Goal: Transaction & Acquisition: Obtain resource

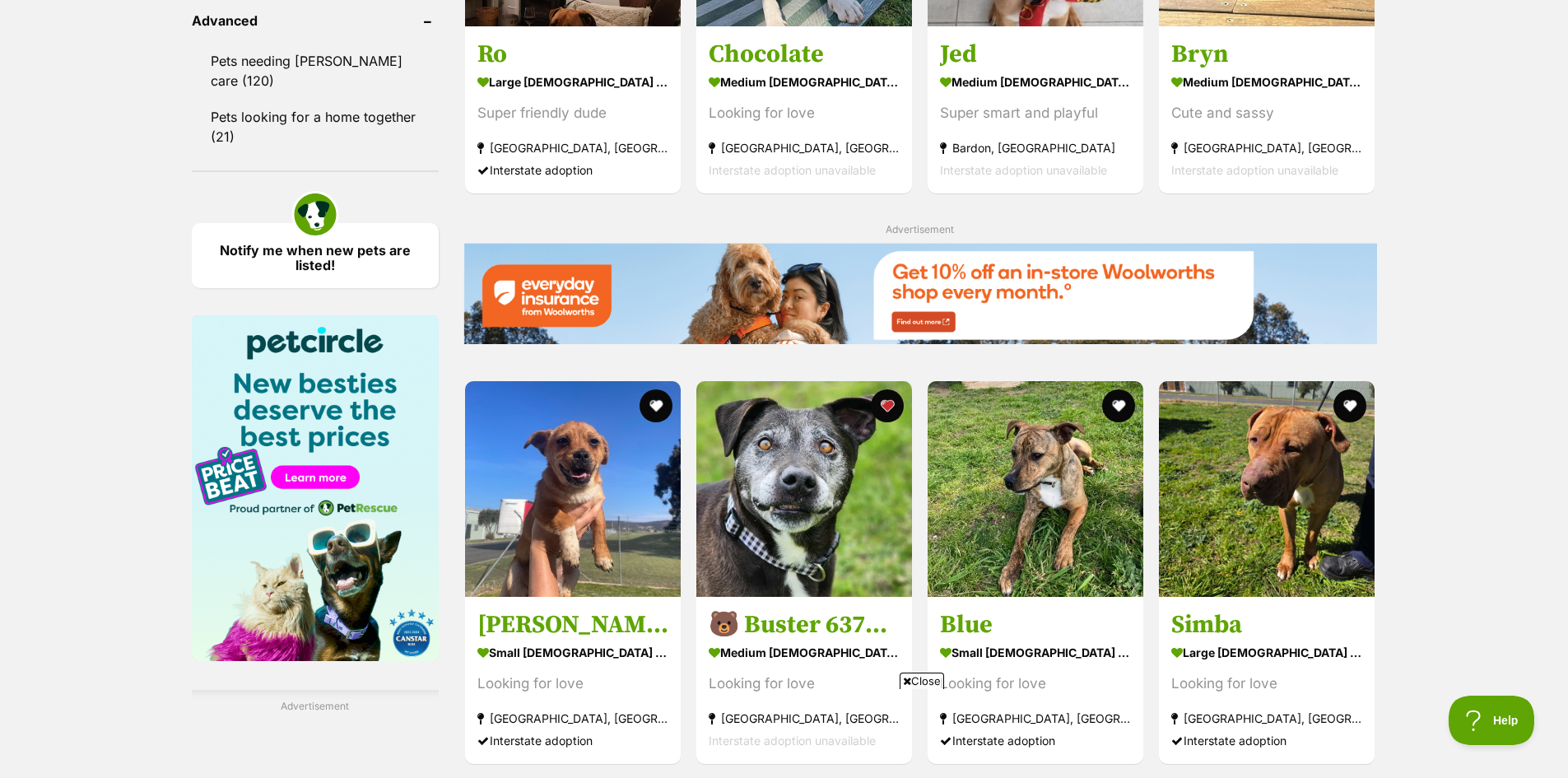
scroll to position [2305, 0]
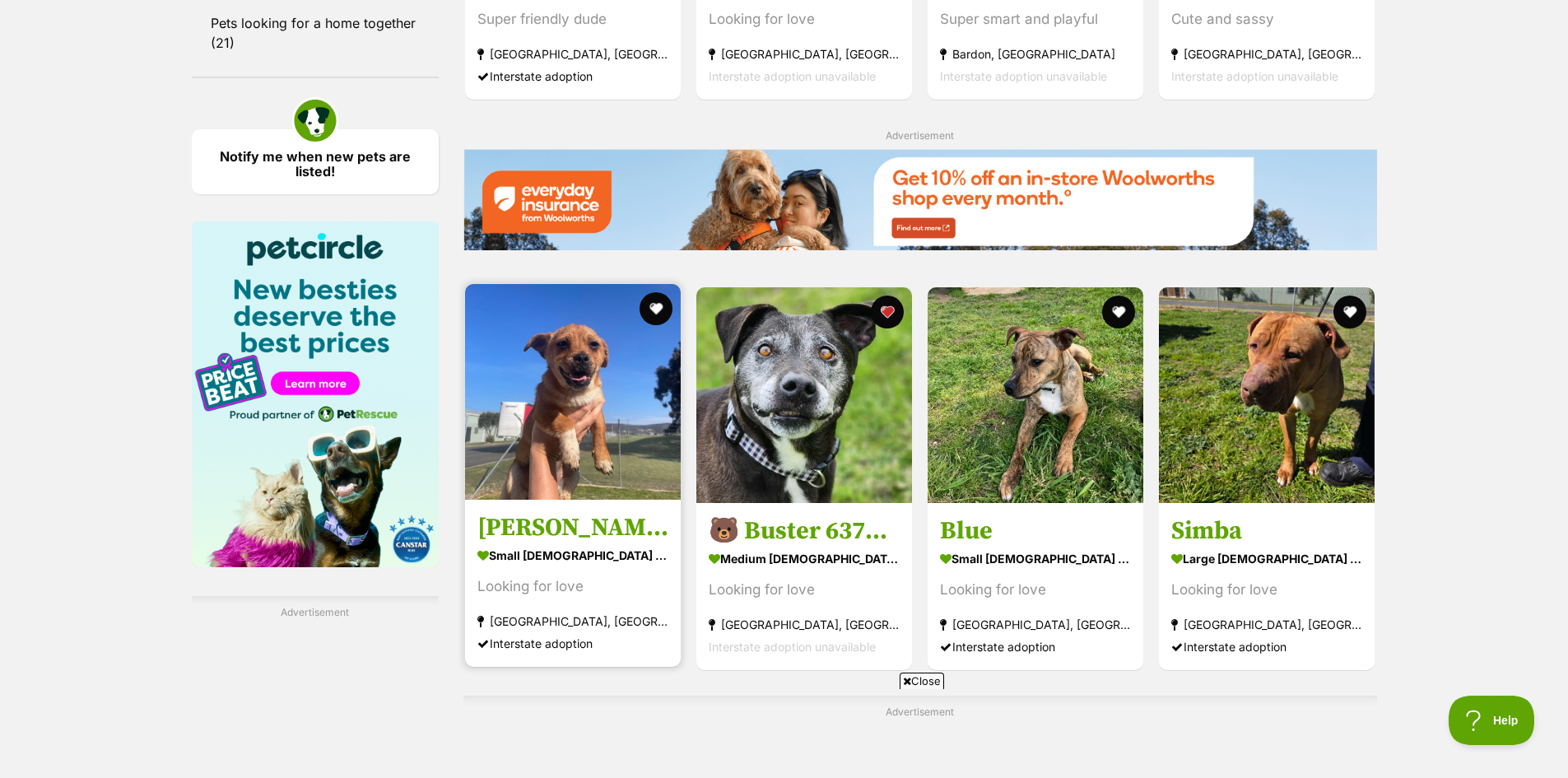
drag, startPoint x: 535, startPoint y: 380, endPoint x: 543, endPoint y: 376, distance: 8.9
click at [535, 379] on img at bounding box center [573, 392] width 215 height 215
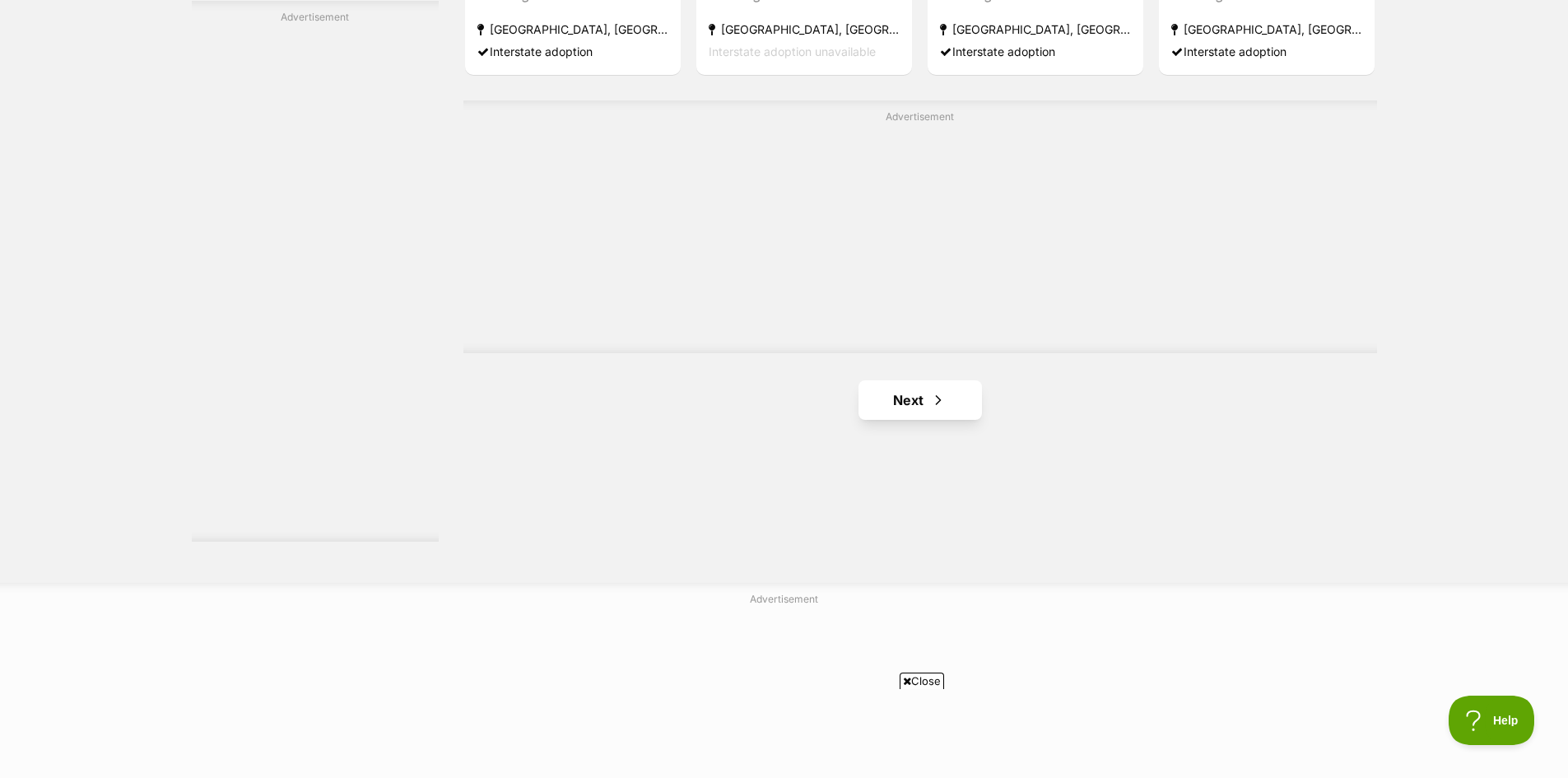
scroll to position [2963, 0]
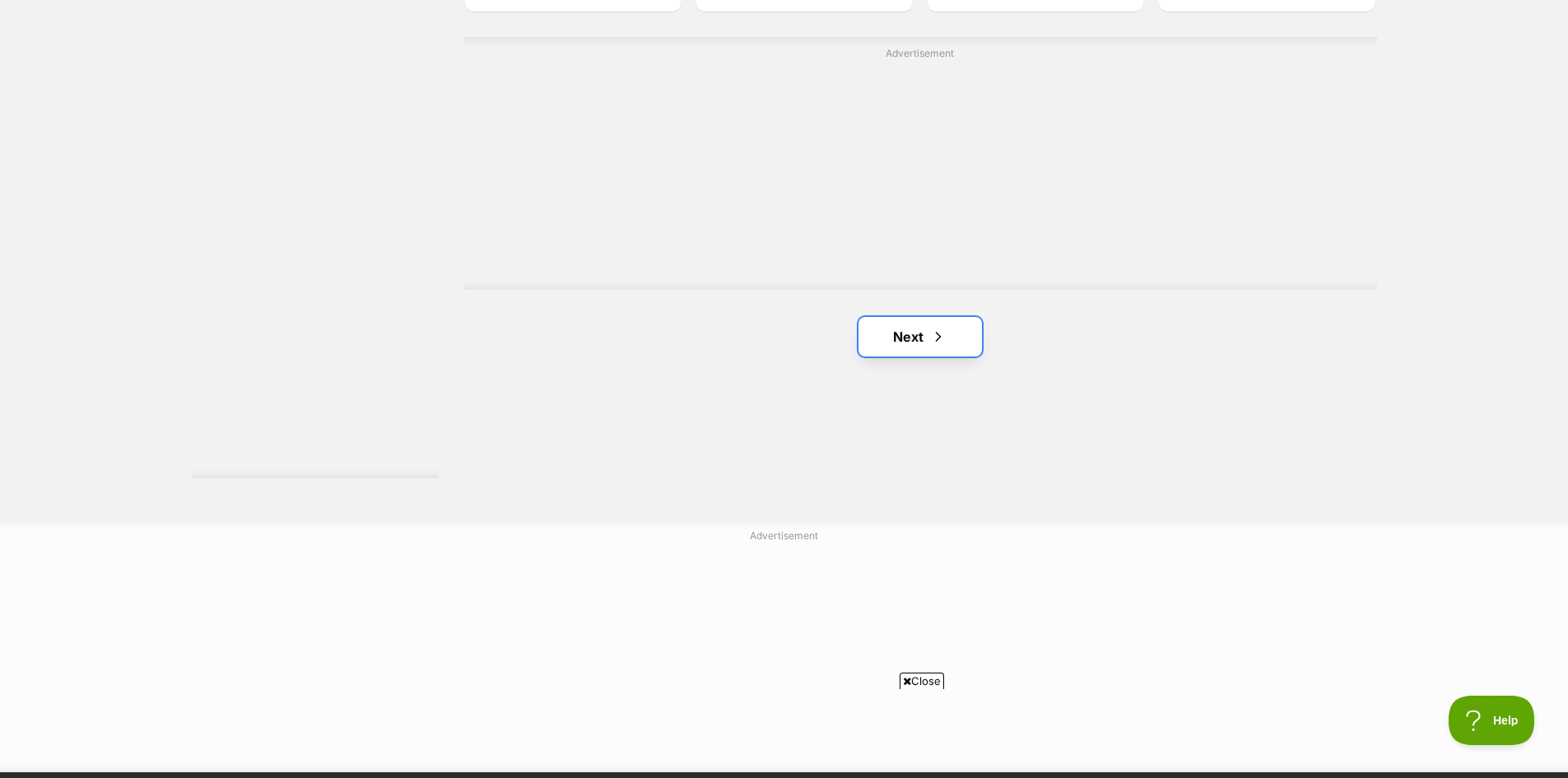
click at [906, 337] on link "Next" at bounding box center [919, 337] width 124 height 40
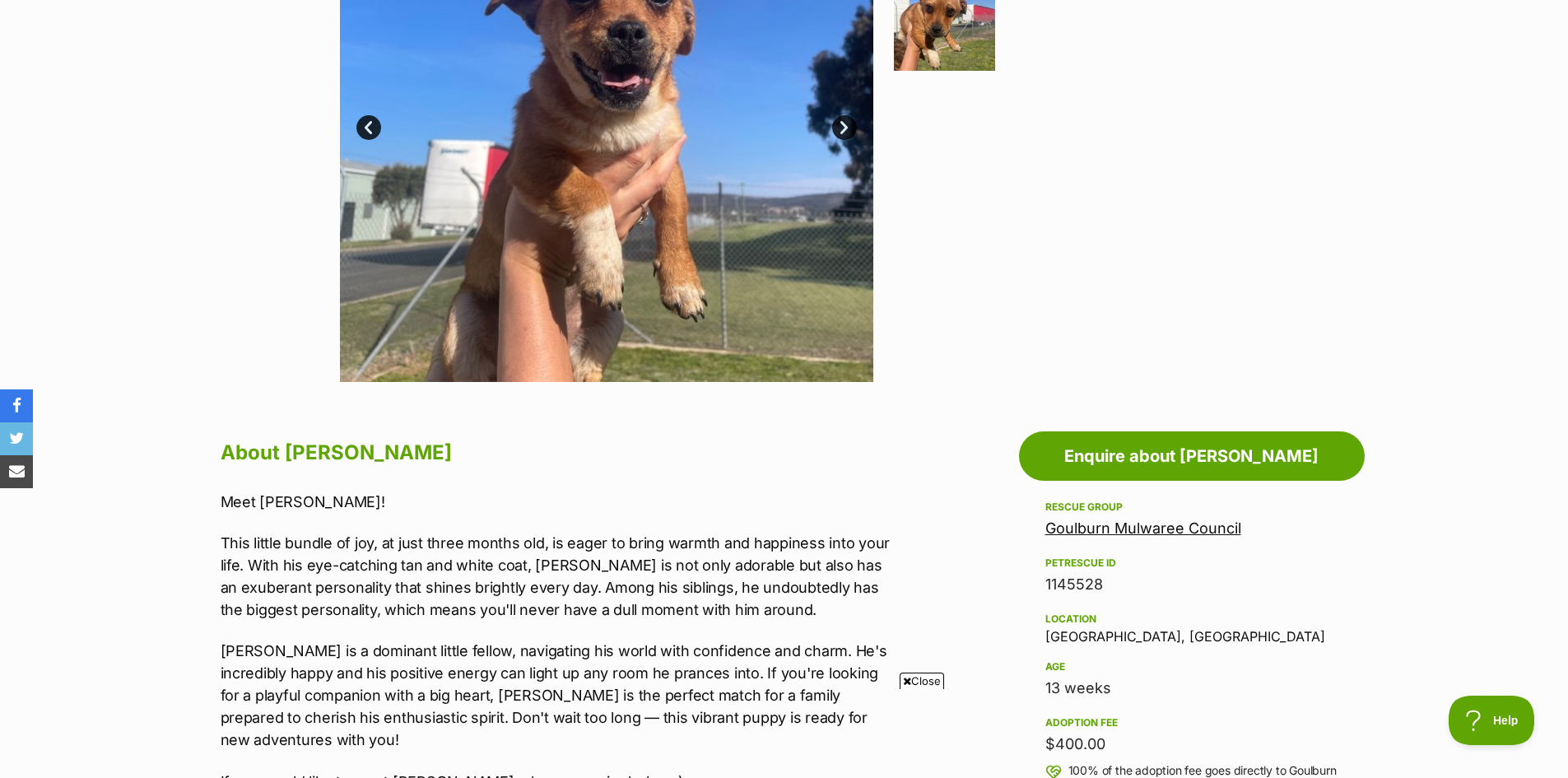
scroll to position [576, 0]
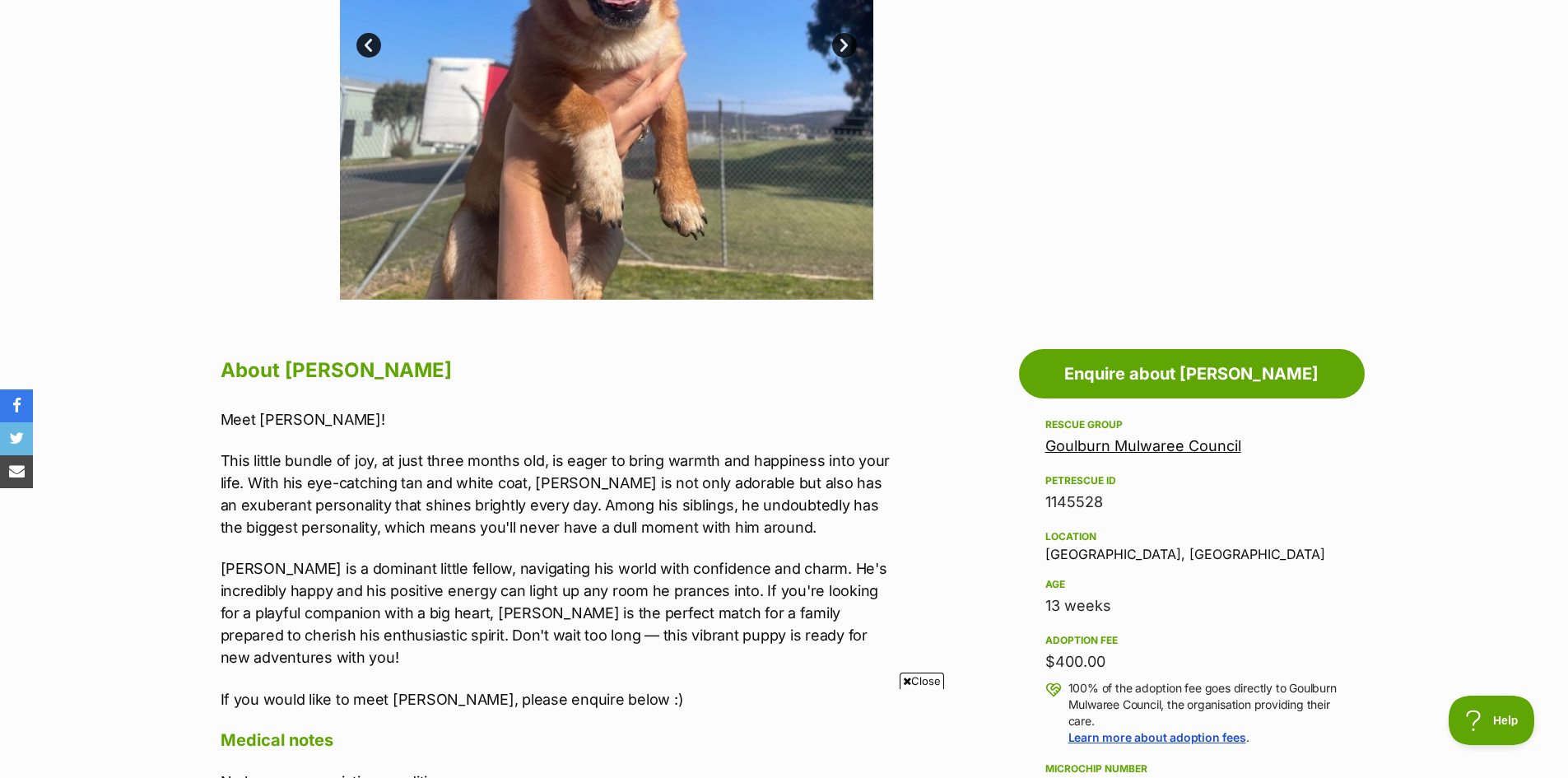
click at [1105, 453] on link "Goulburn Mulwaree Council" at bounding box center [1142, 446] width 195 height 17
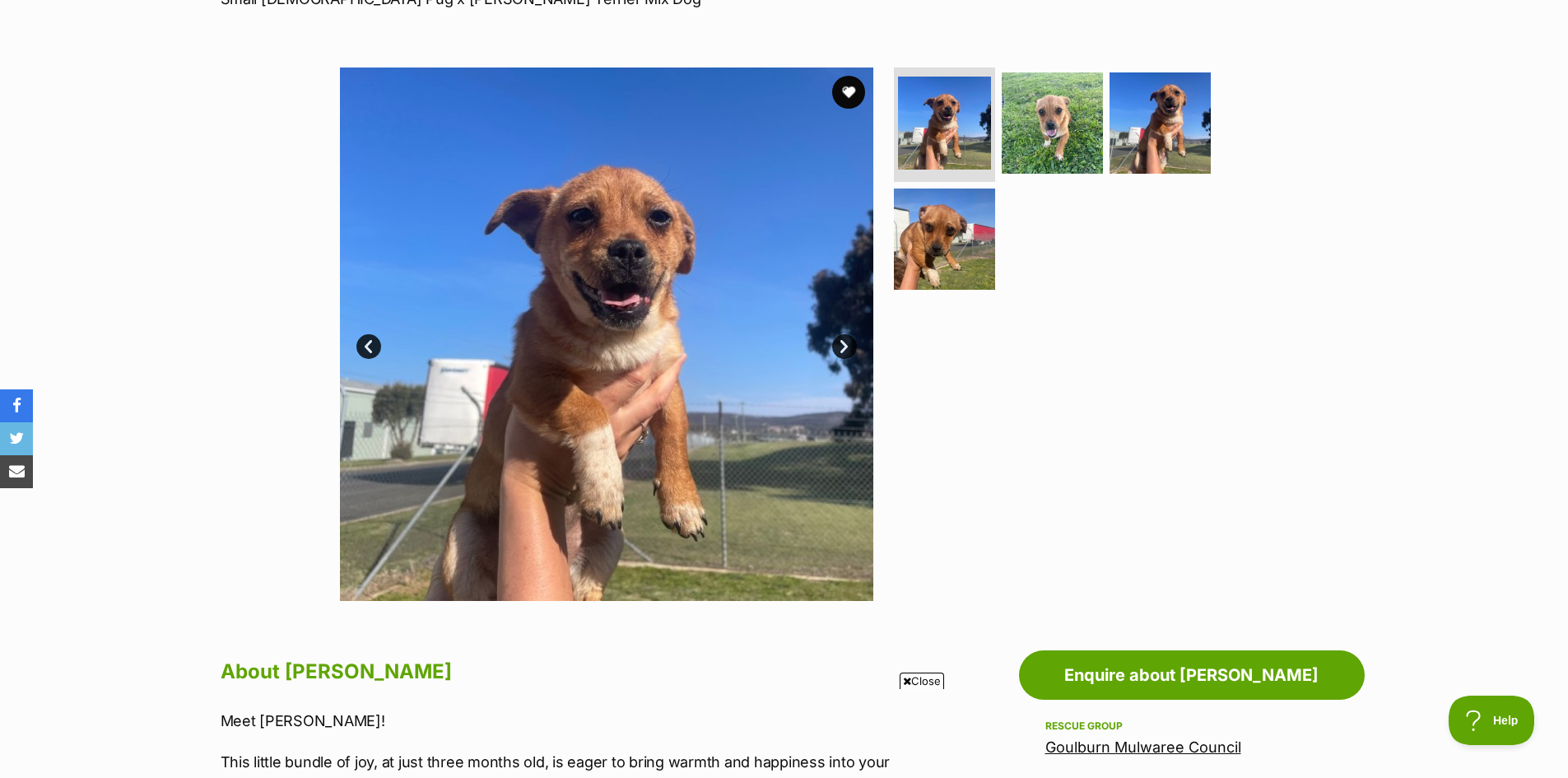
scroll to position [247, 0]
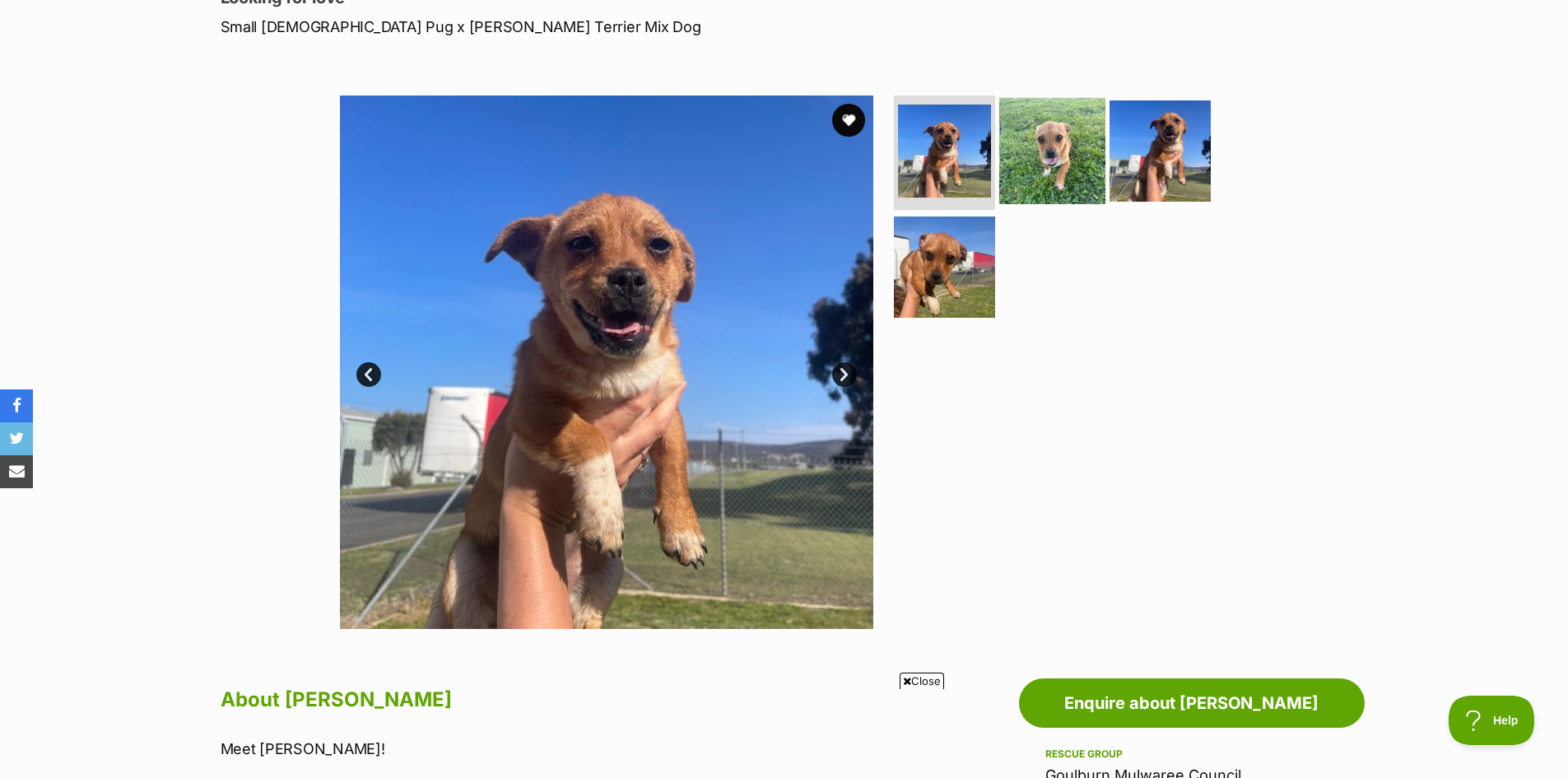
click at [1052, 159] on img at bounding box center [1052, 150] width 106 height 106
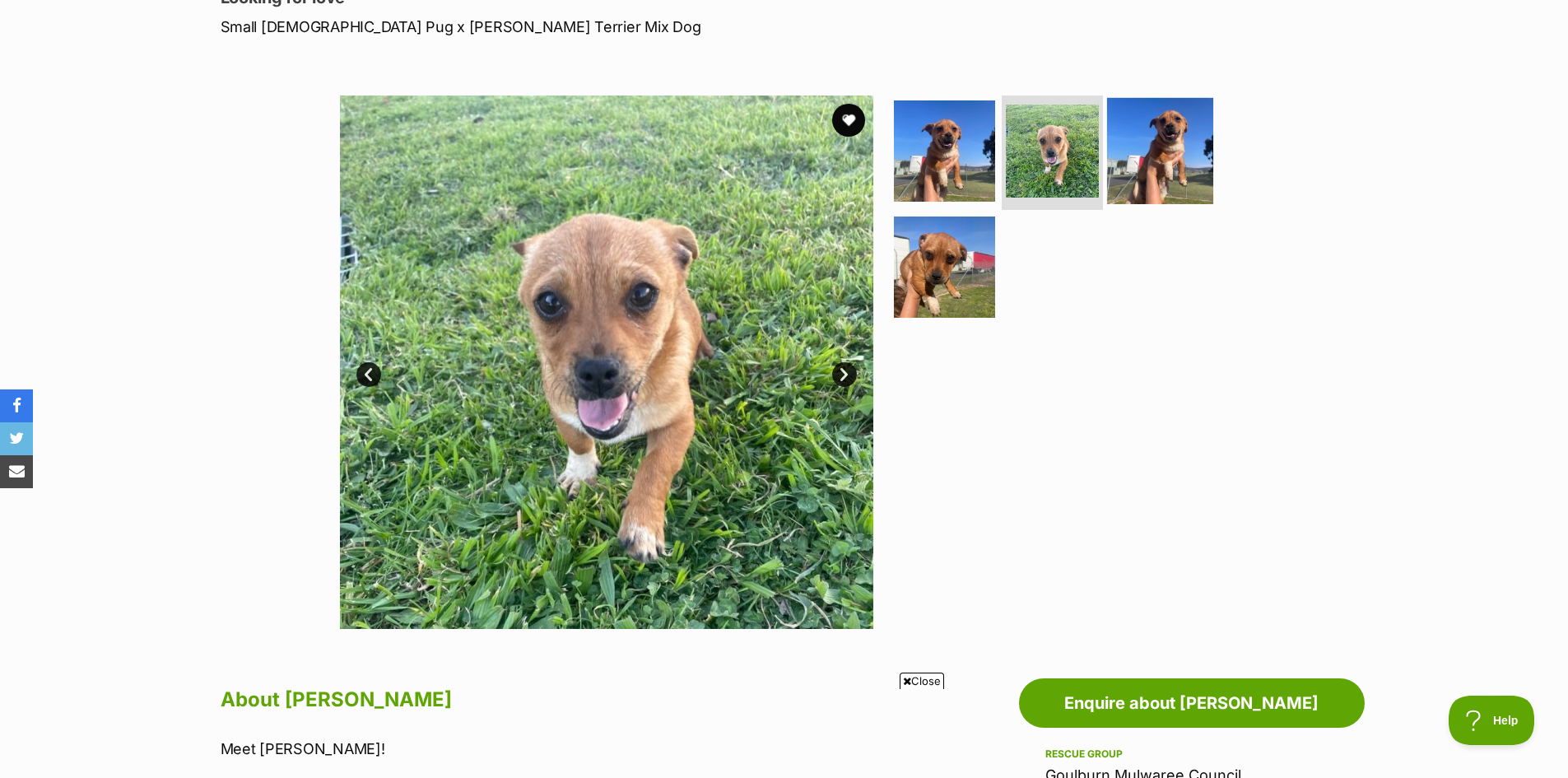
click at [1152, 156] on img at bounding box center [1160, 150] width 106 height 106
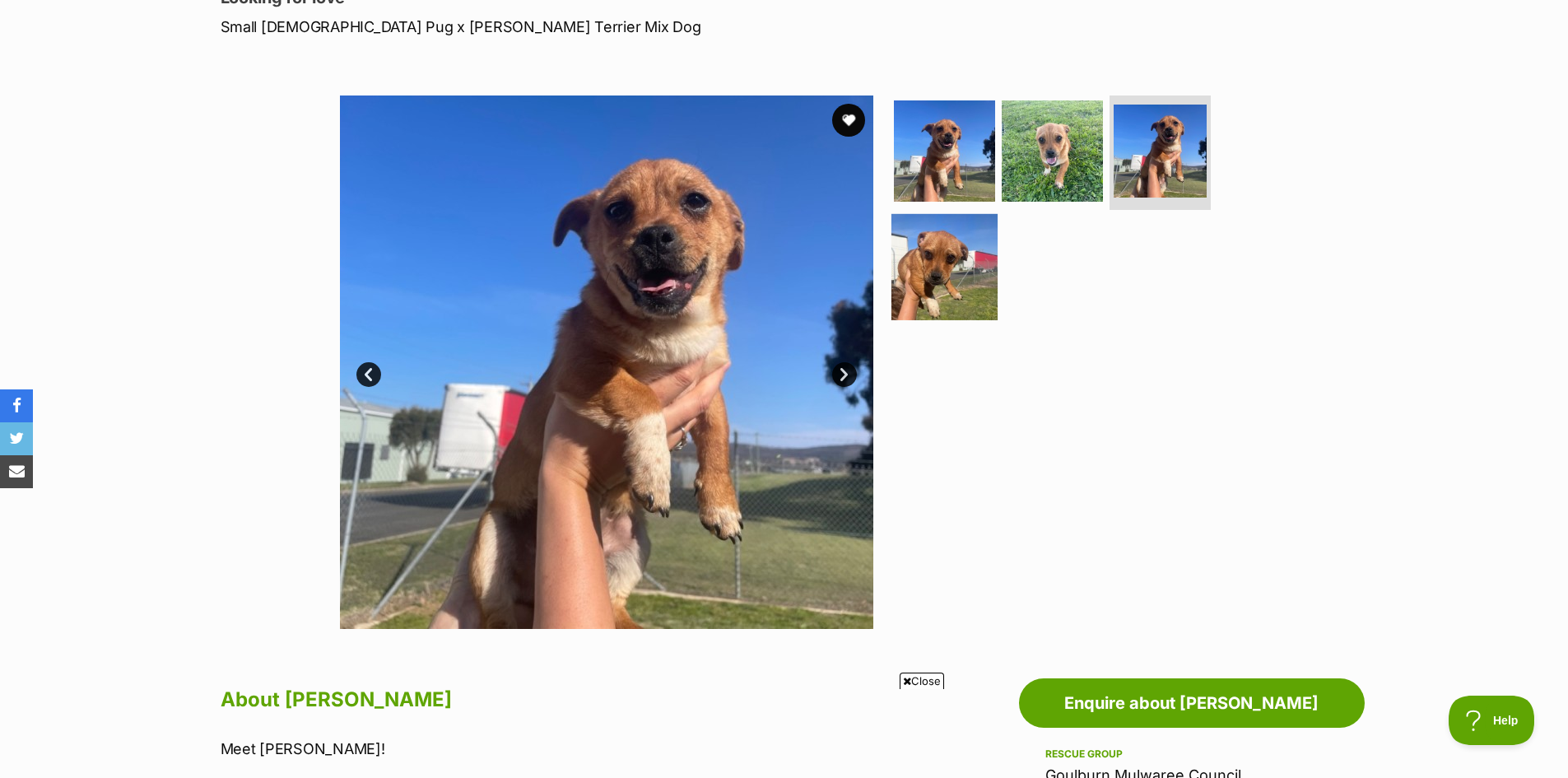
click at [970, 271] on img at bounding box center [944, 267] width 106 height 106
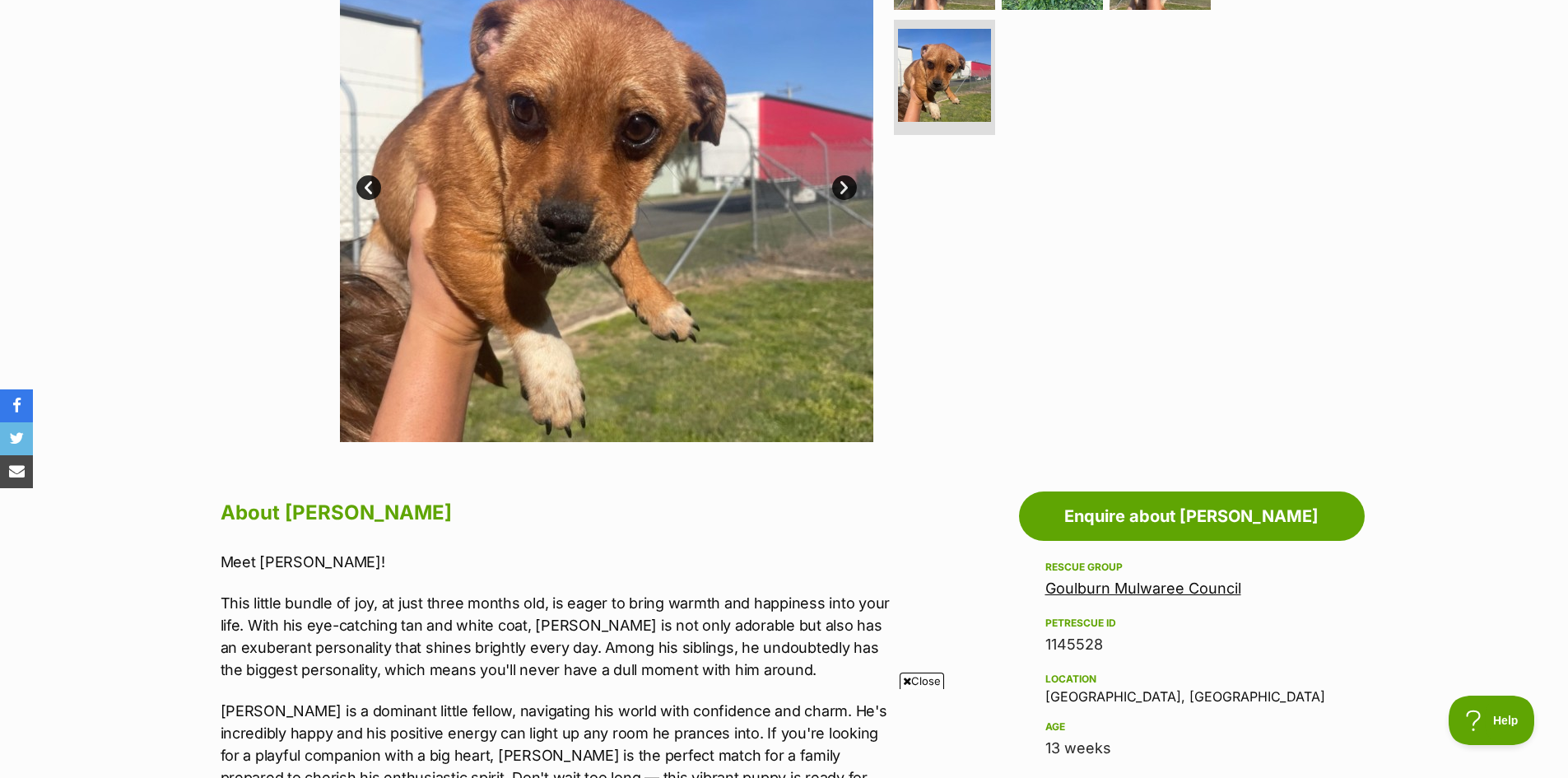
scroll to position [741, 0]
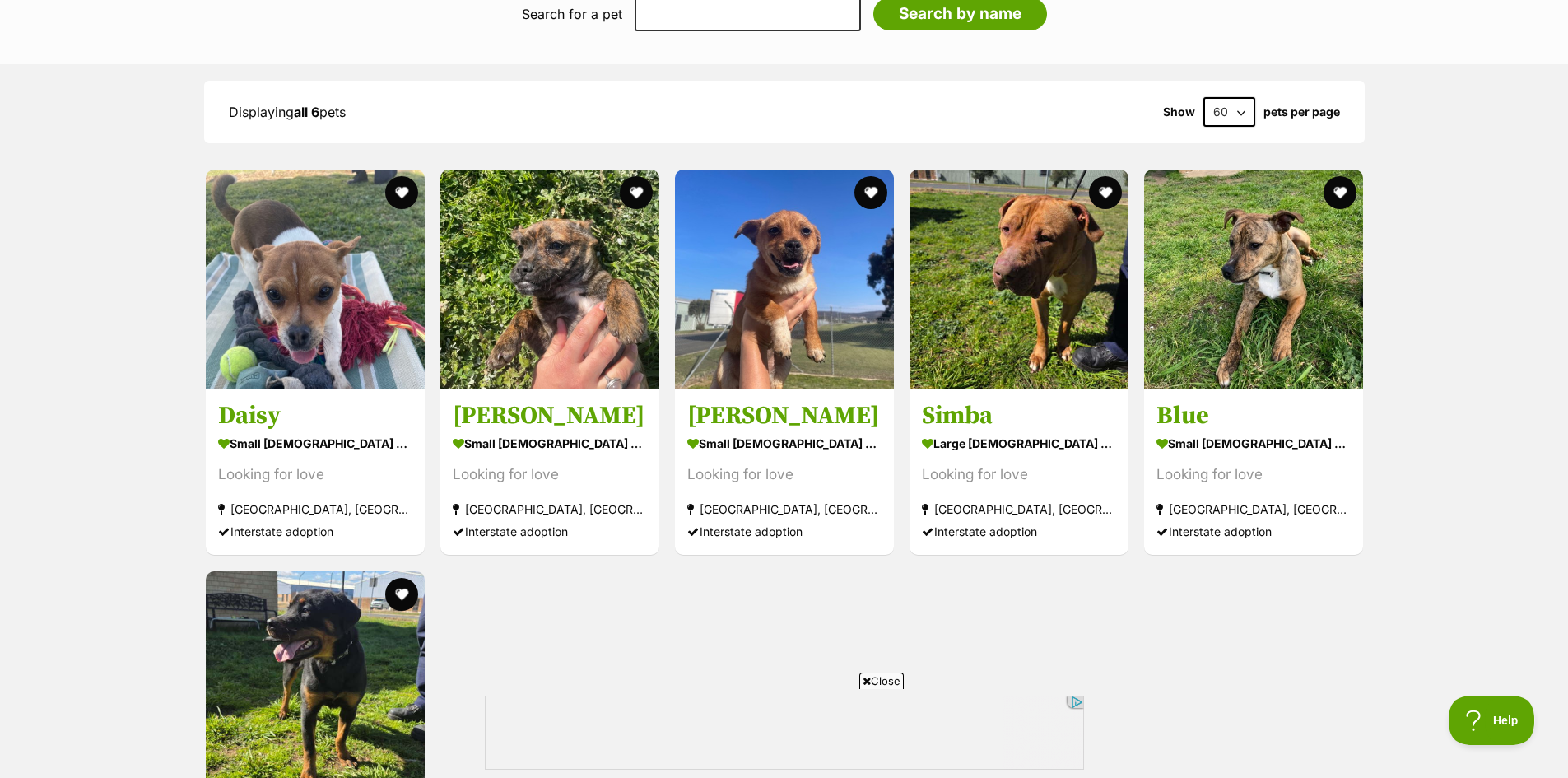
scroll to position [1564, 0]
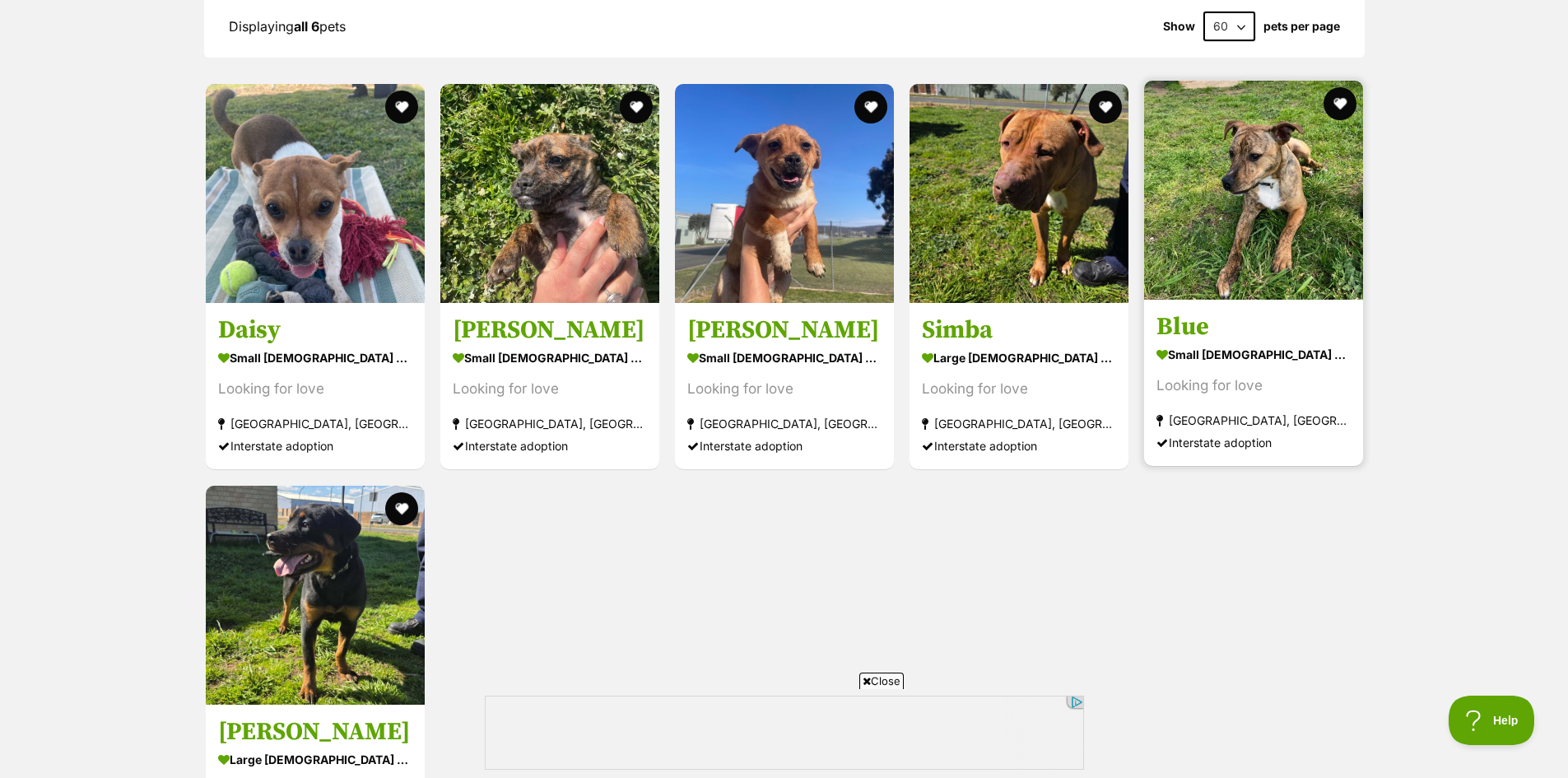
click at [1252, 248] on img at bounding box center [1254, 190] width 219 height 219
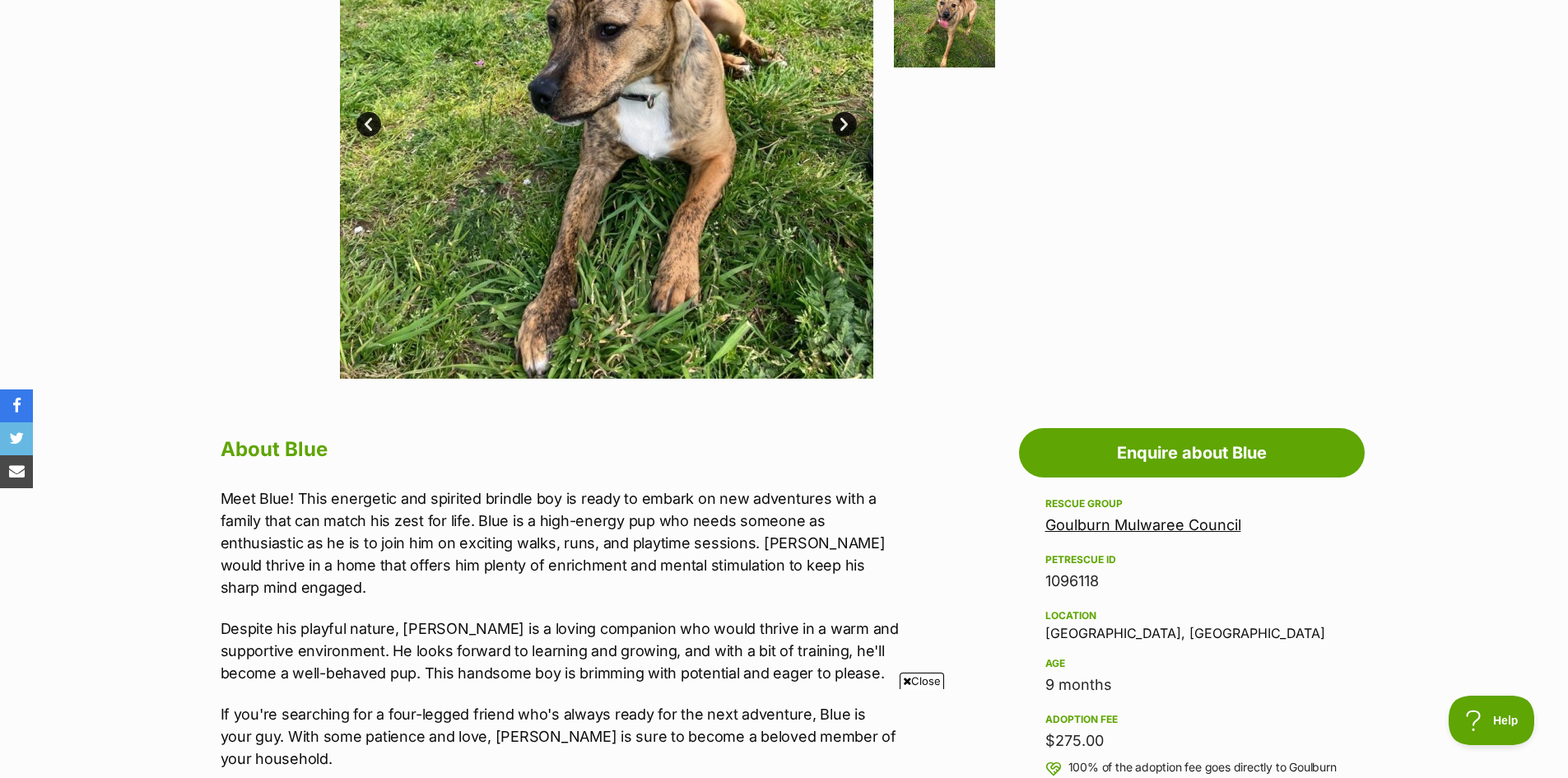
scroll to position [330, 0]
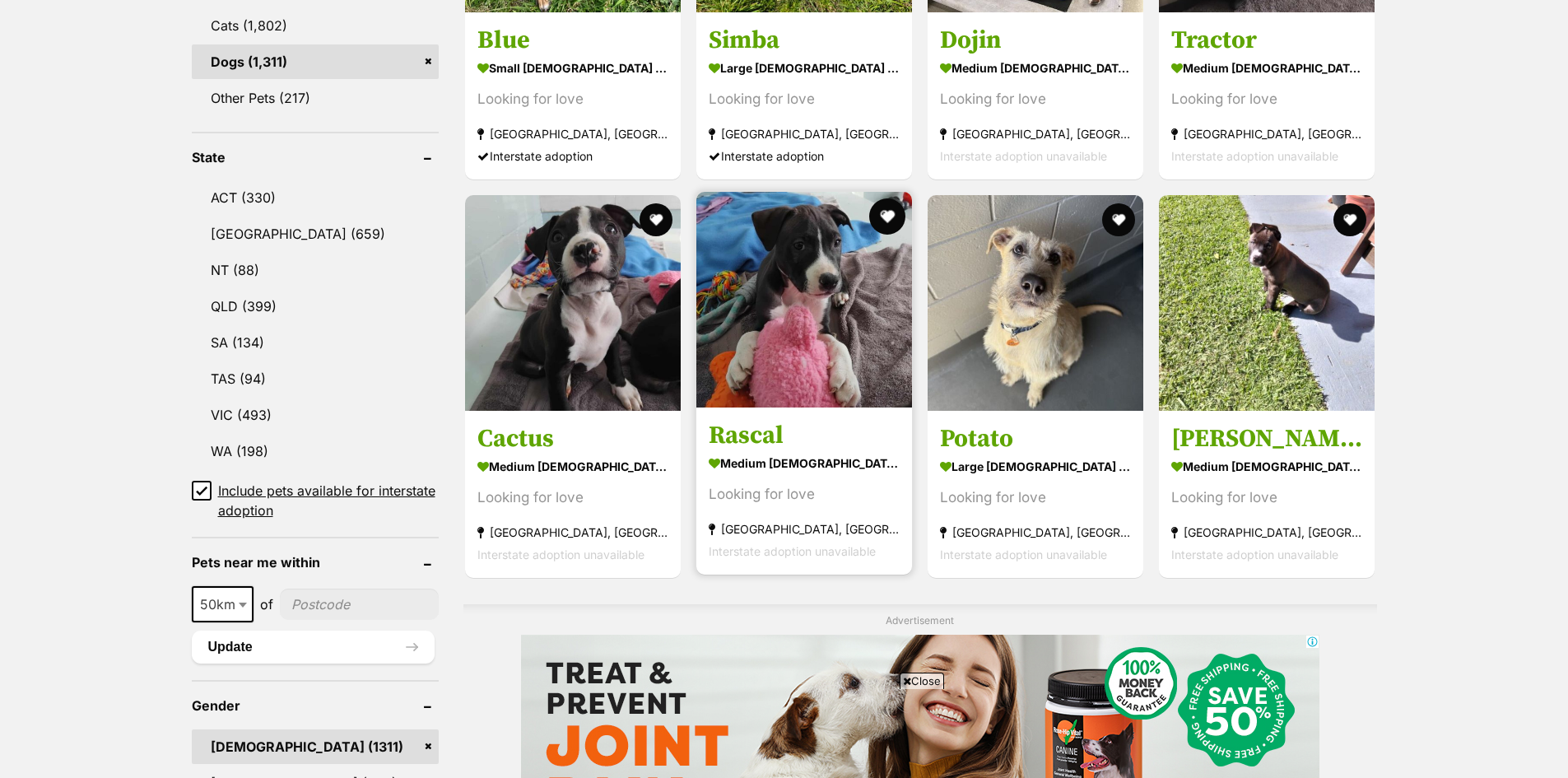
click at [887, 212] on button "favourite" at bounding box center [887, 216] width 36 height 36
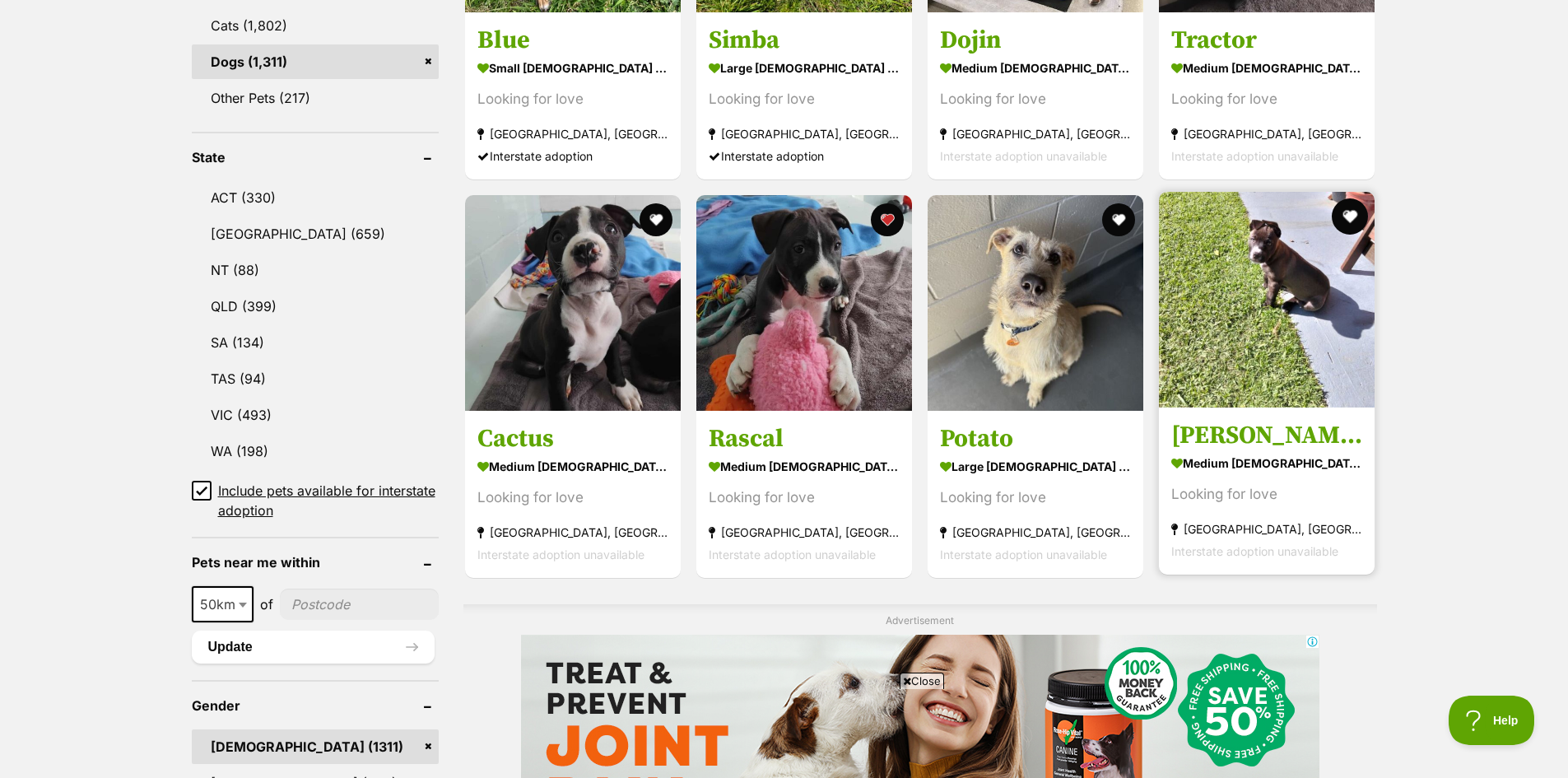
click at [1351, 222] on button "favourite" at bounding box center [1350, 216] width 36 height 36
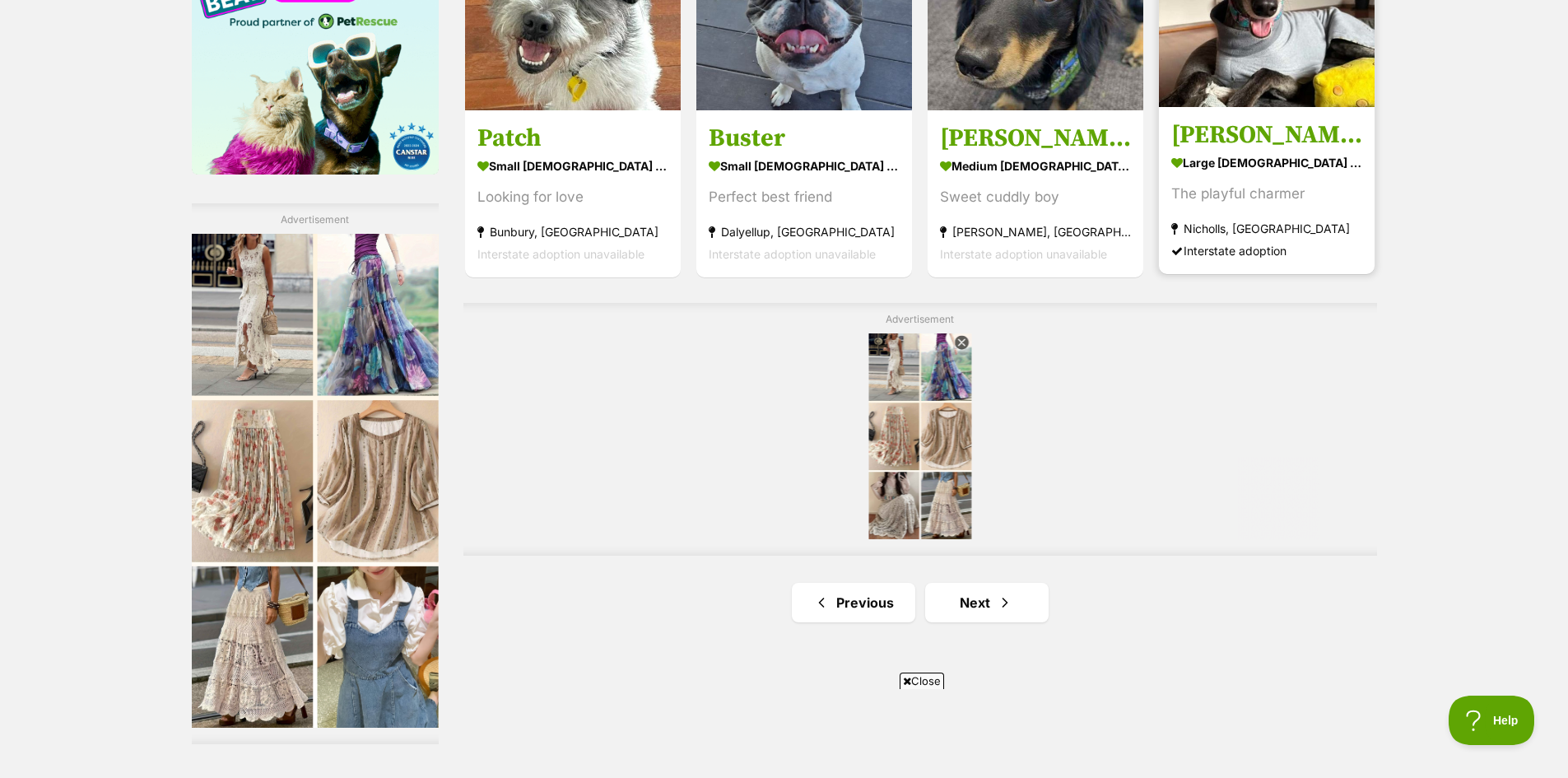
scroll to position [2716, 0]
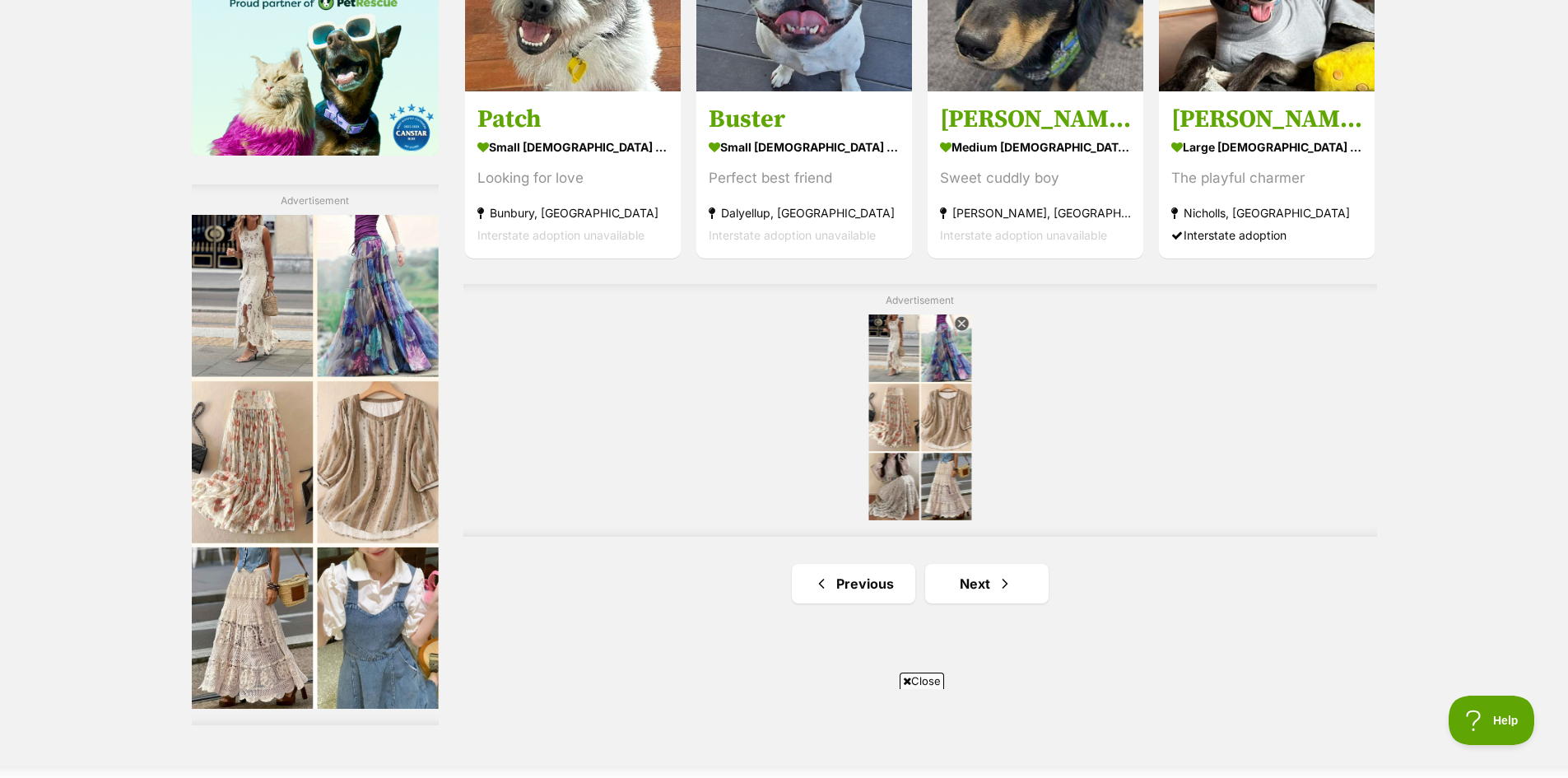
click at [383, 661] on img at bounding box center [378, 629] width 121 height 162
click at [373, 672] on img at bounding box center [378, 629] width 121 height 162
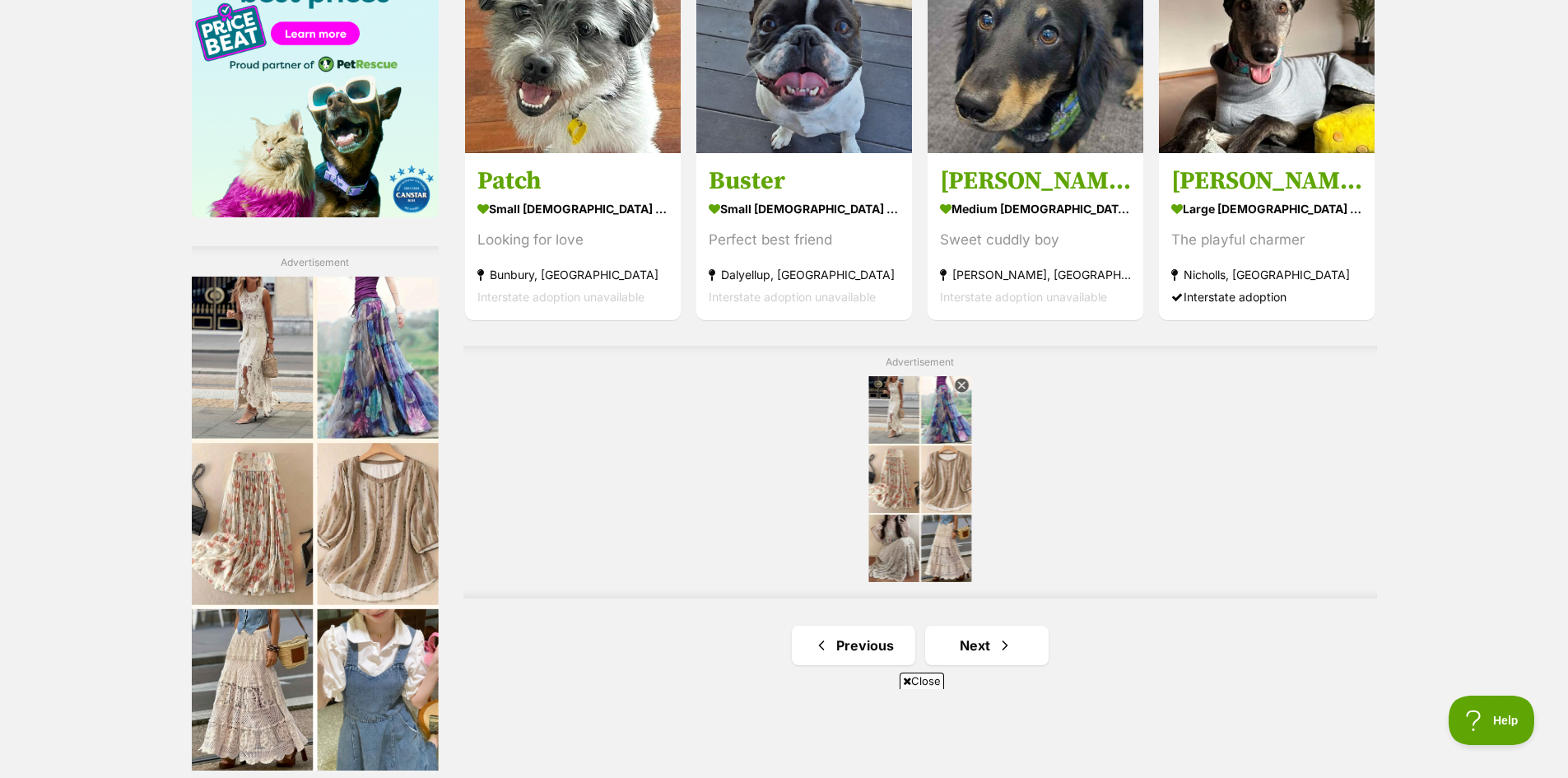
scroll to position [2716, 0]
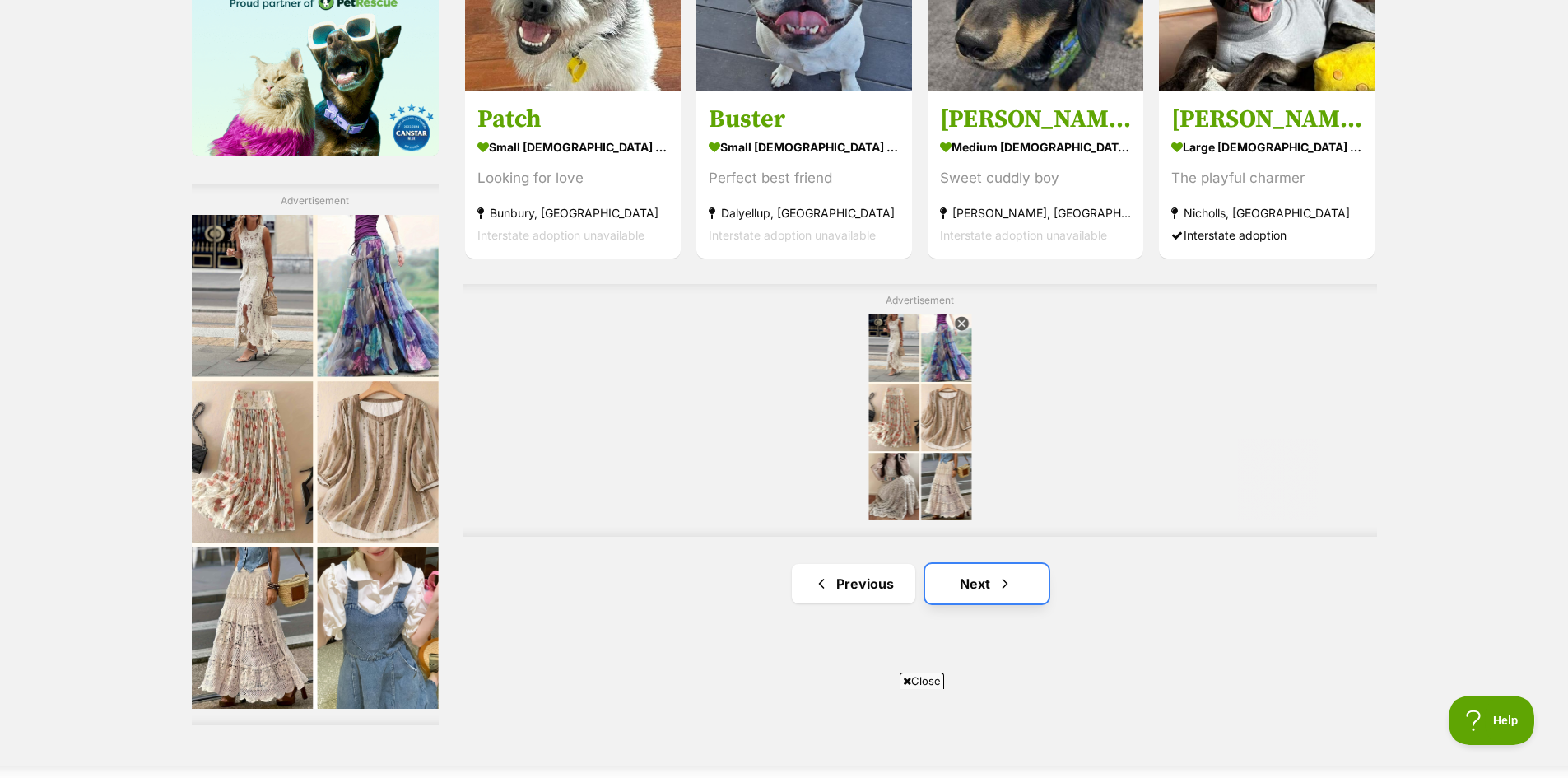
click at [986, 585] on link "Next" at bounding box center [986, 584] width 124 height 40
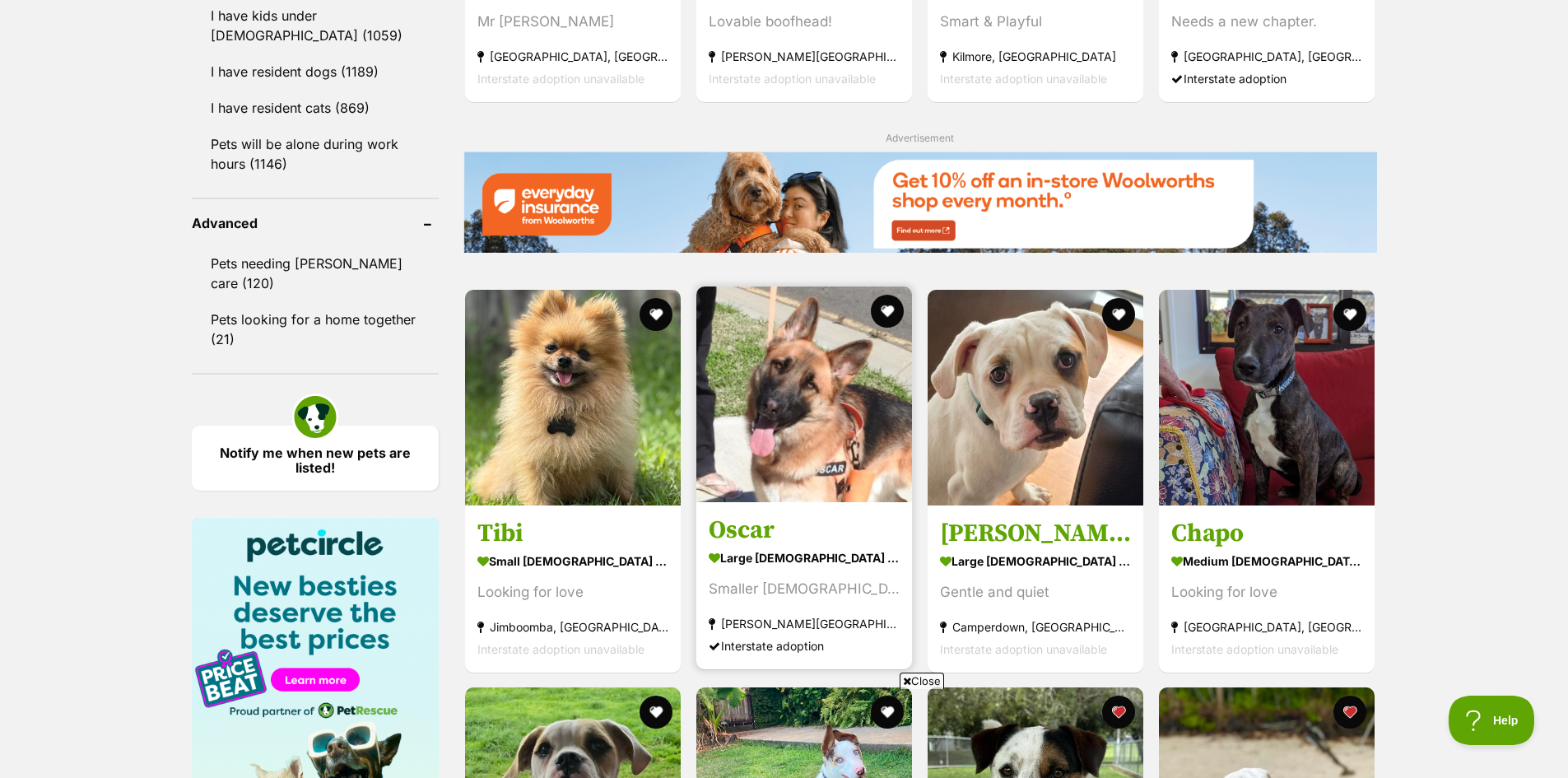
scroll to position [2057, 0]
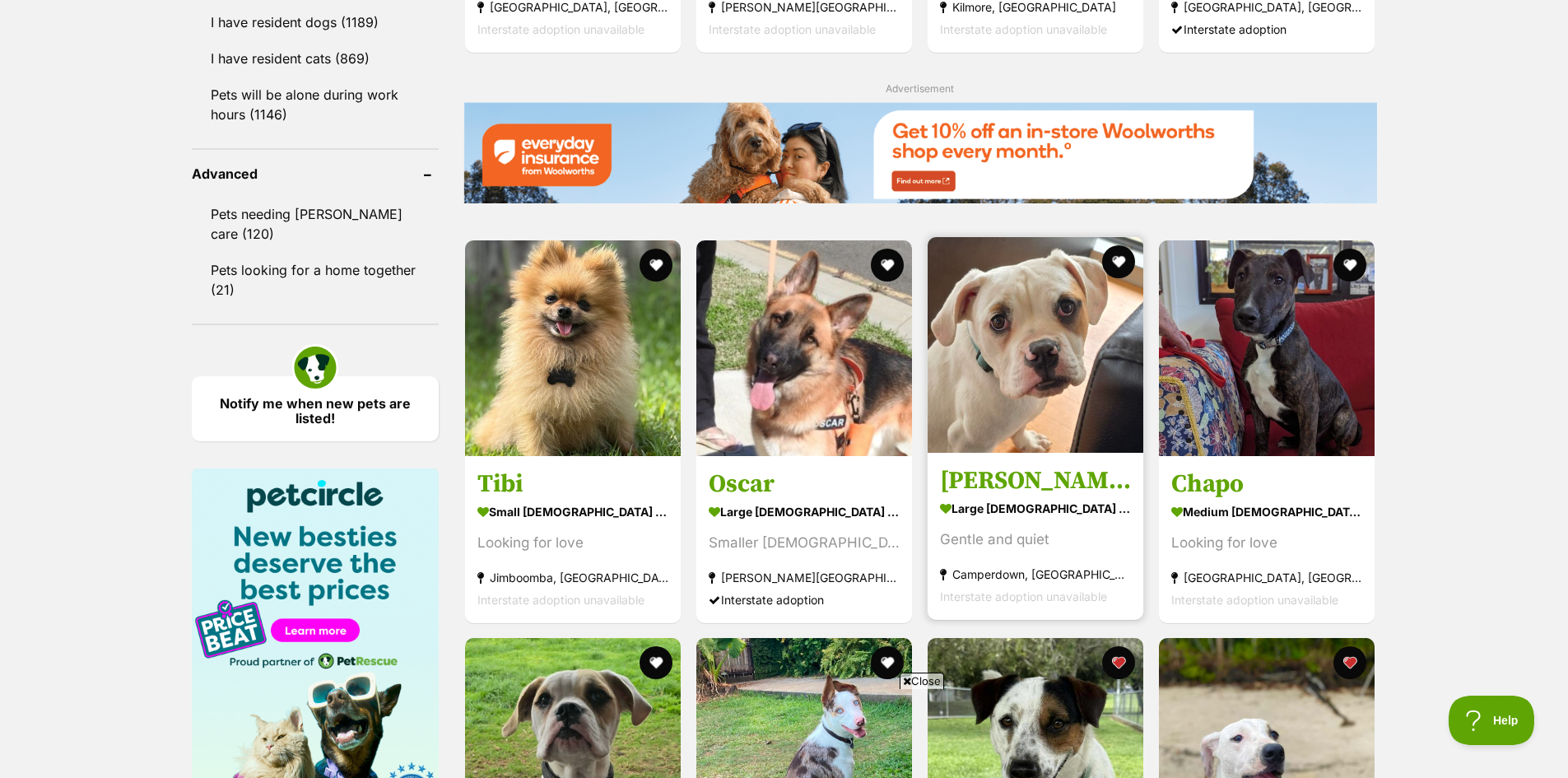
click at [1059, 357] on img at bounding box center [1036, 345] width 215 height 215
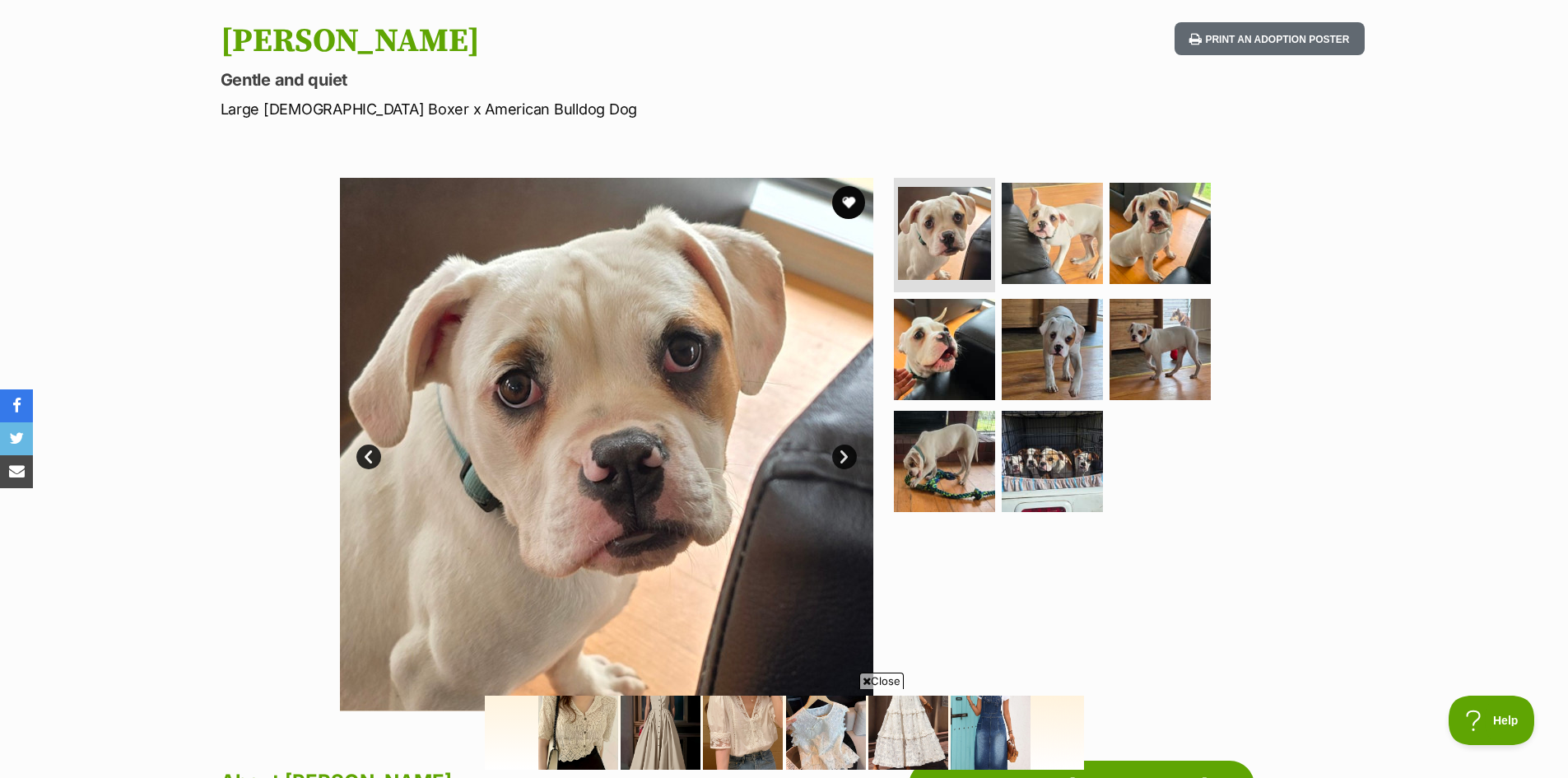
click at [846, 456] on link "Next" at bounding box center [844, 457] width 25 height 25
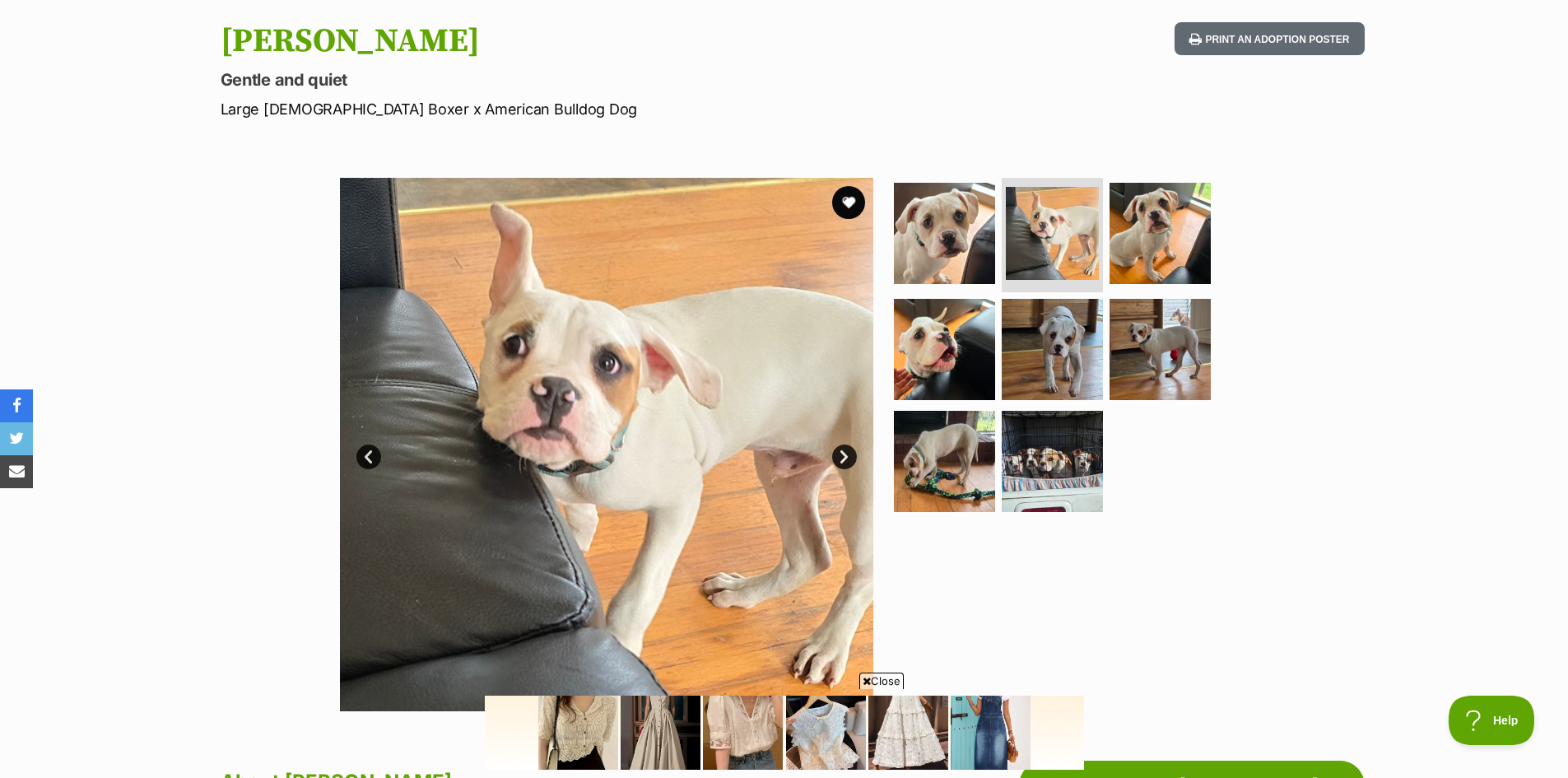
click at [846, 456] on link "Next" at bounding box center [844, 457] width 25 height 25
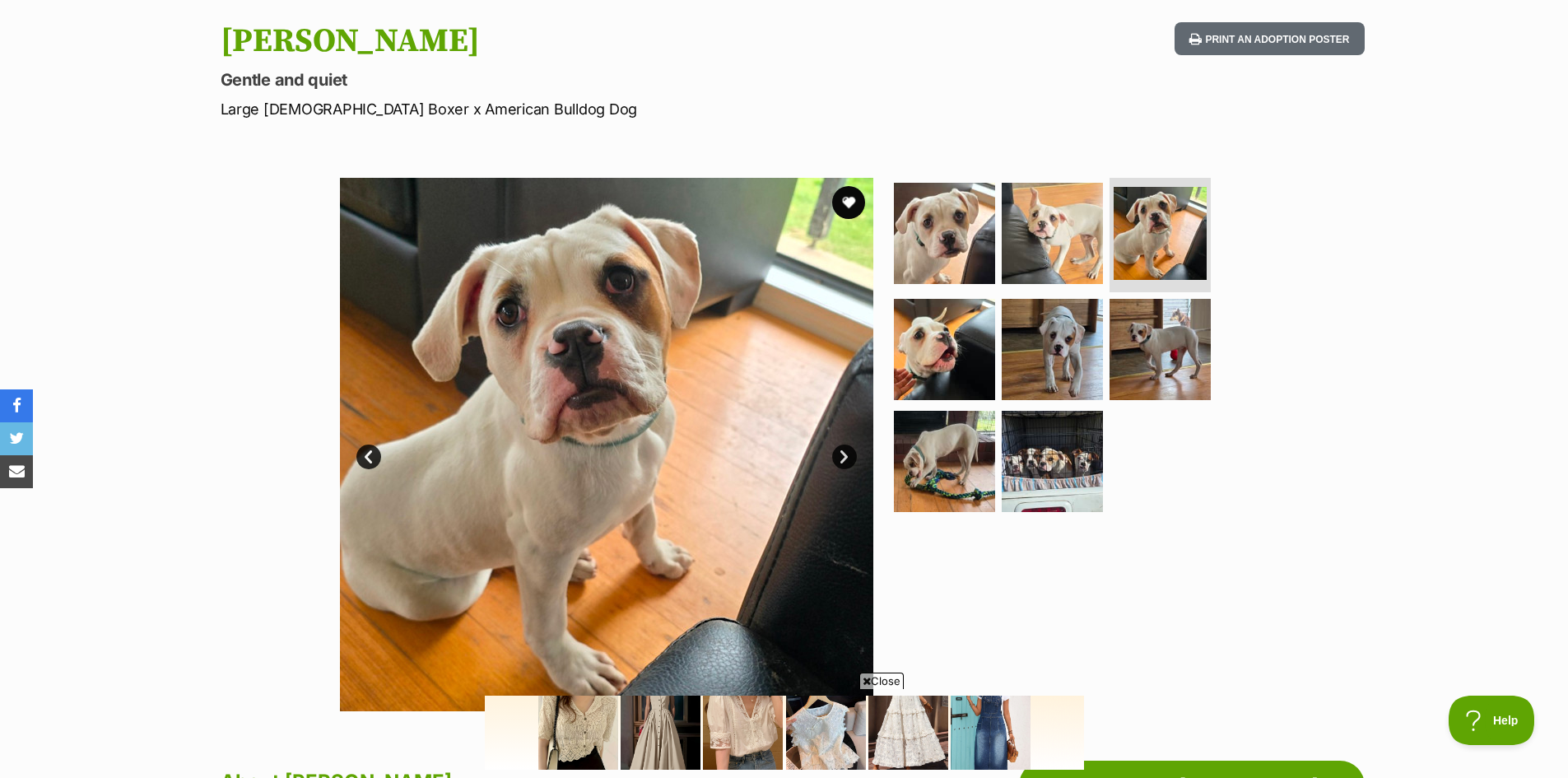
click at [846, 456] on link "Next" at bounding box center [844, 457] width 25 height 25
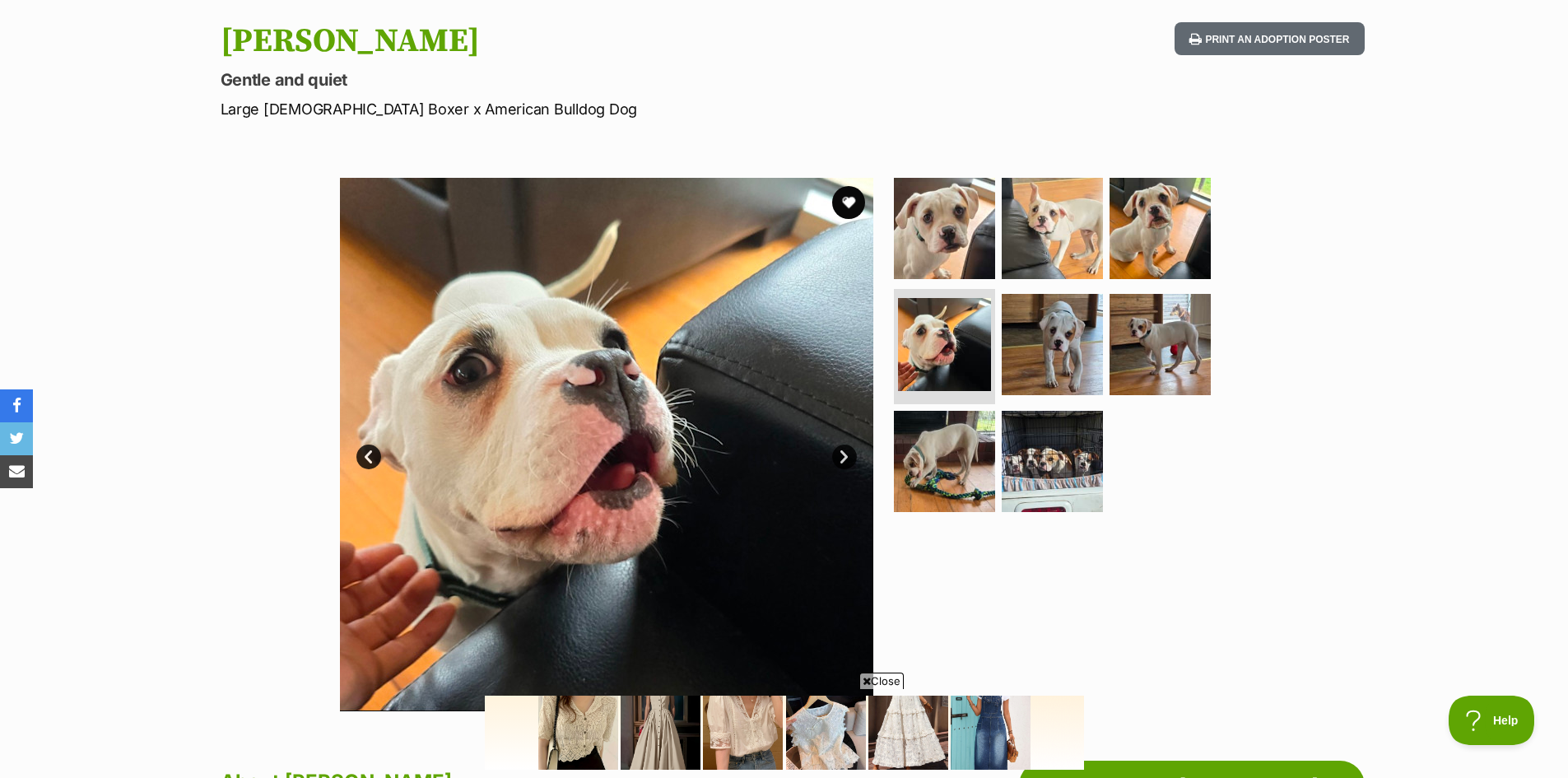
click at [846, 456] on link "Next" at bounding box center [844, 457] width 25 height 25
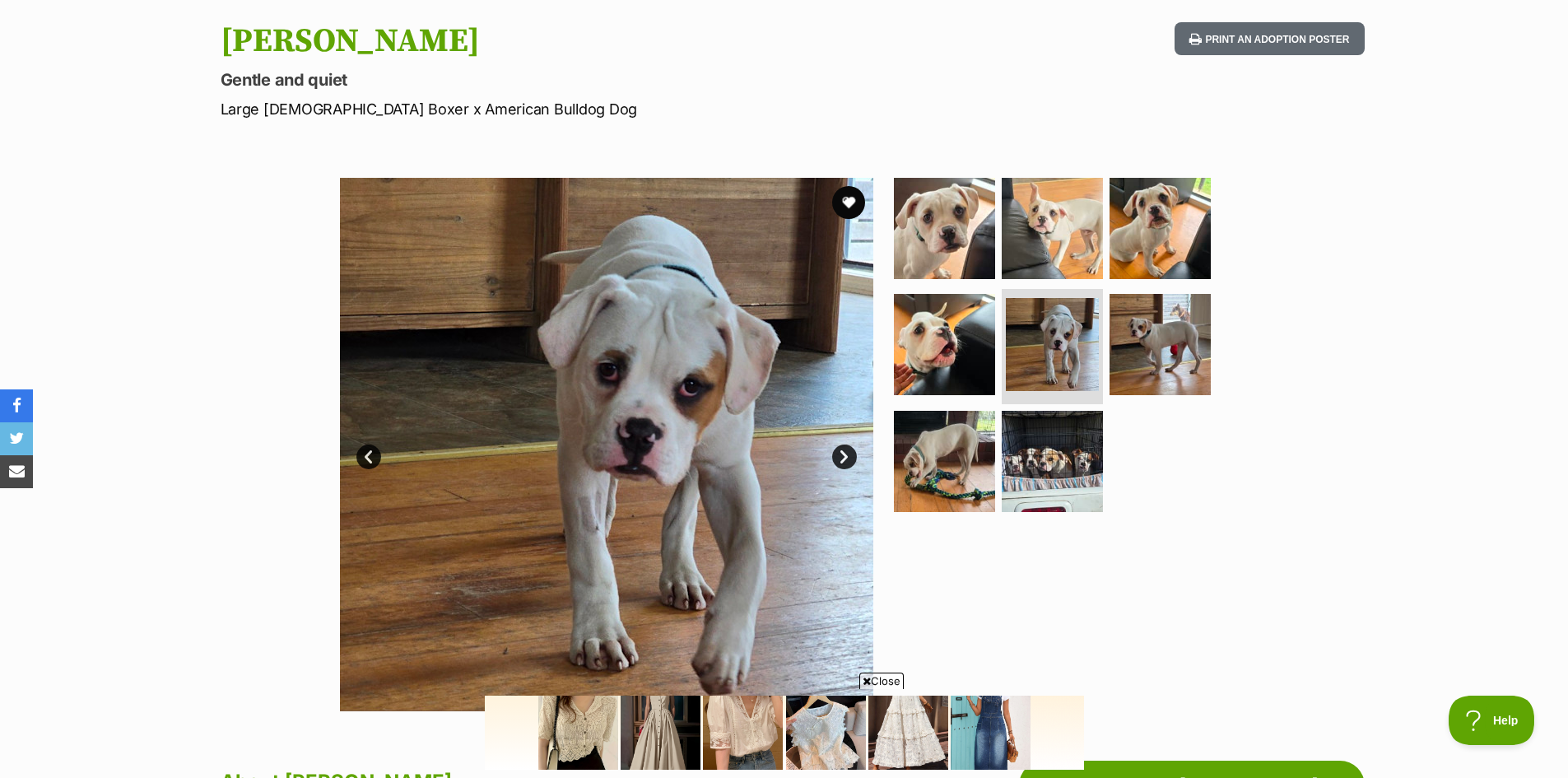
click at [846, 456] on link "Next" at bounding box center [844, 457] width 25 height 25
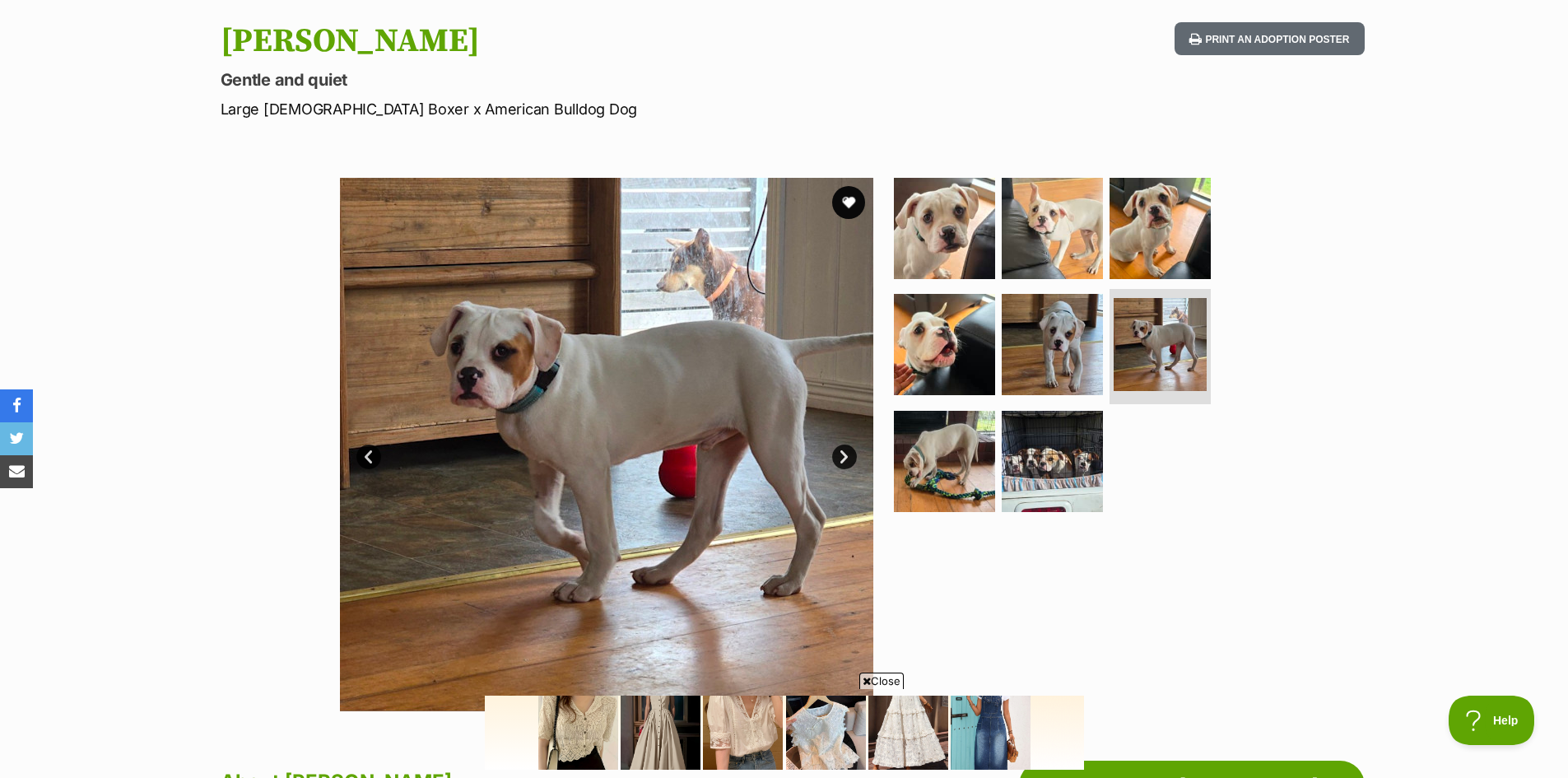
click at [846, 456] on link "Next" at bounding box center [844, 457] width 25 height 25
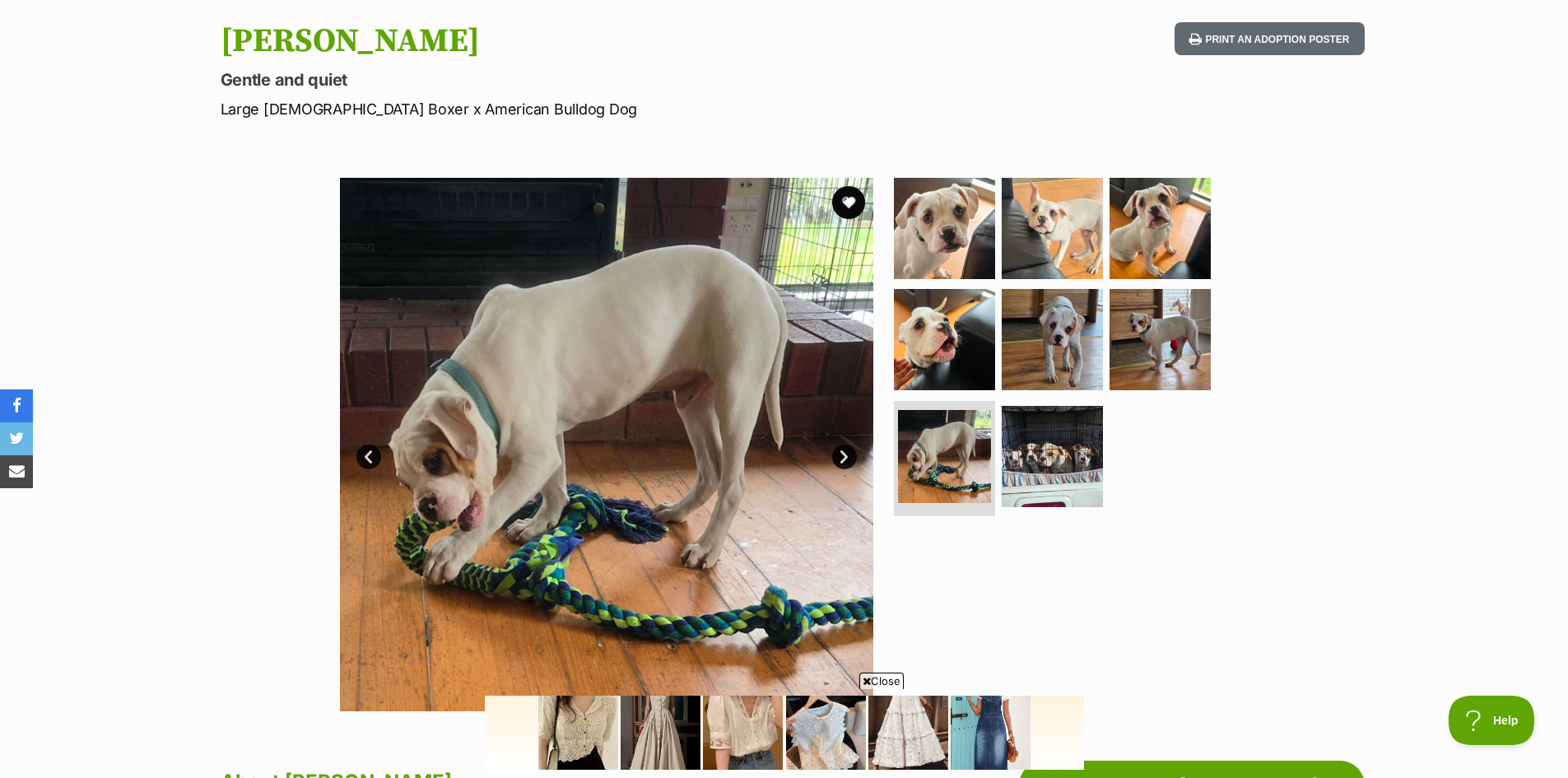
click at [846, 456] on link "Next" at bounding box center [844, 457] width 25 height 25
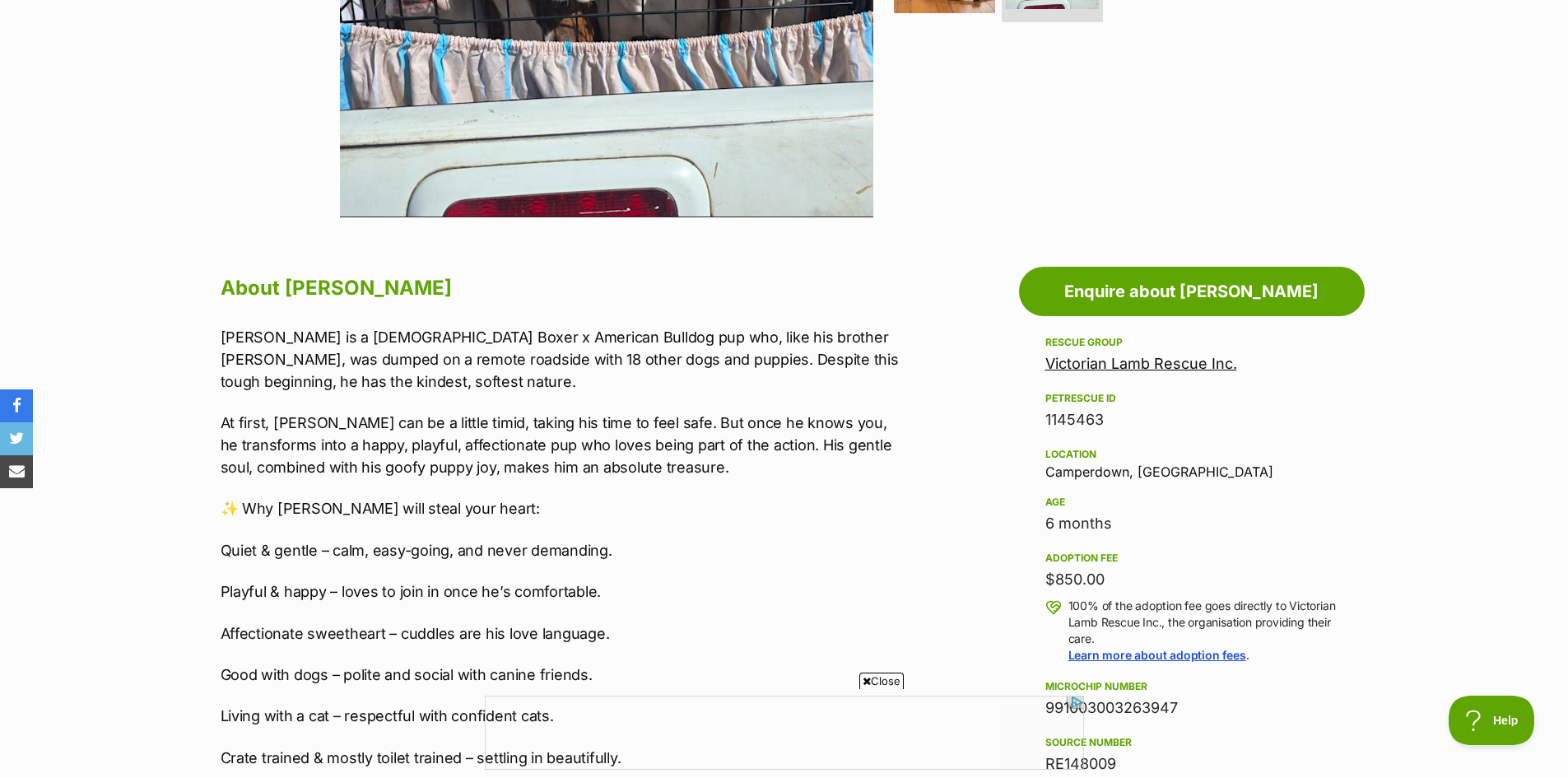
click at [1149, 371] on link "Victorian Lamb Rescue Inc." at bounding box center [1140, 364] width 192 height 17
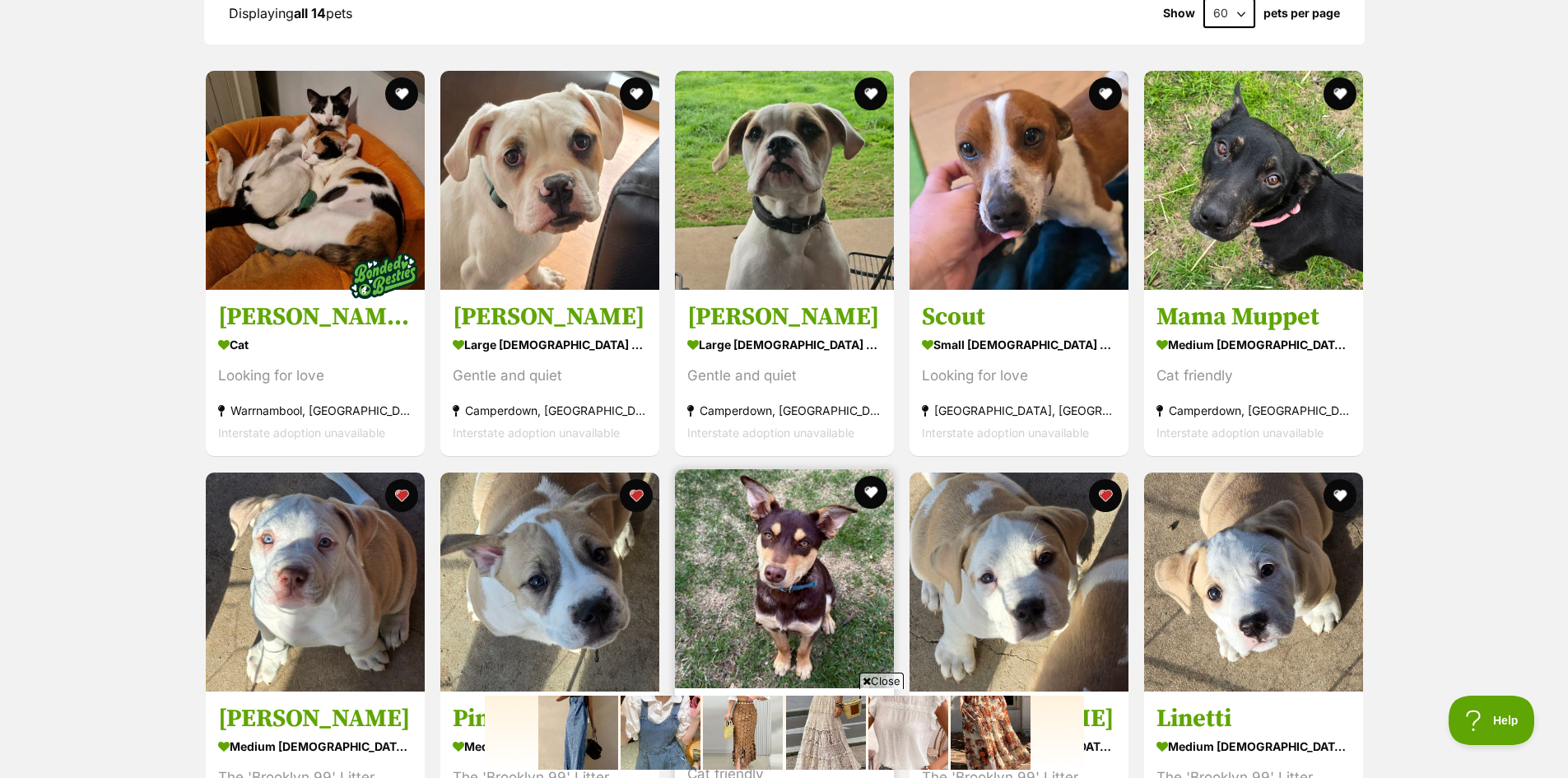
scroll to position [1070, 0]
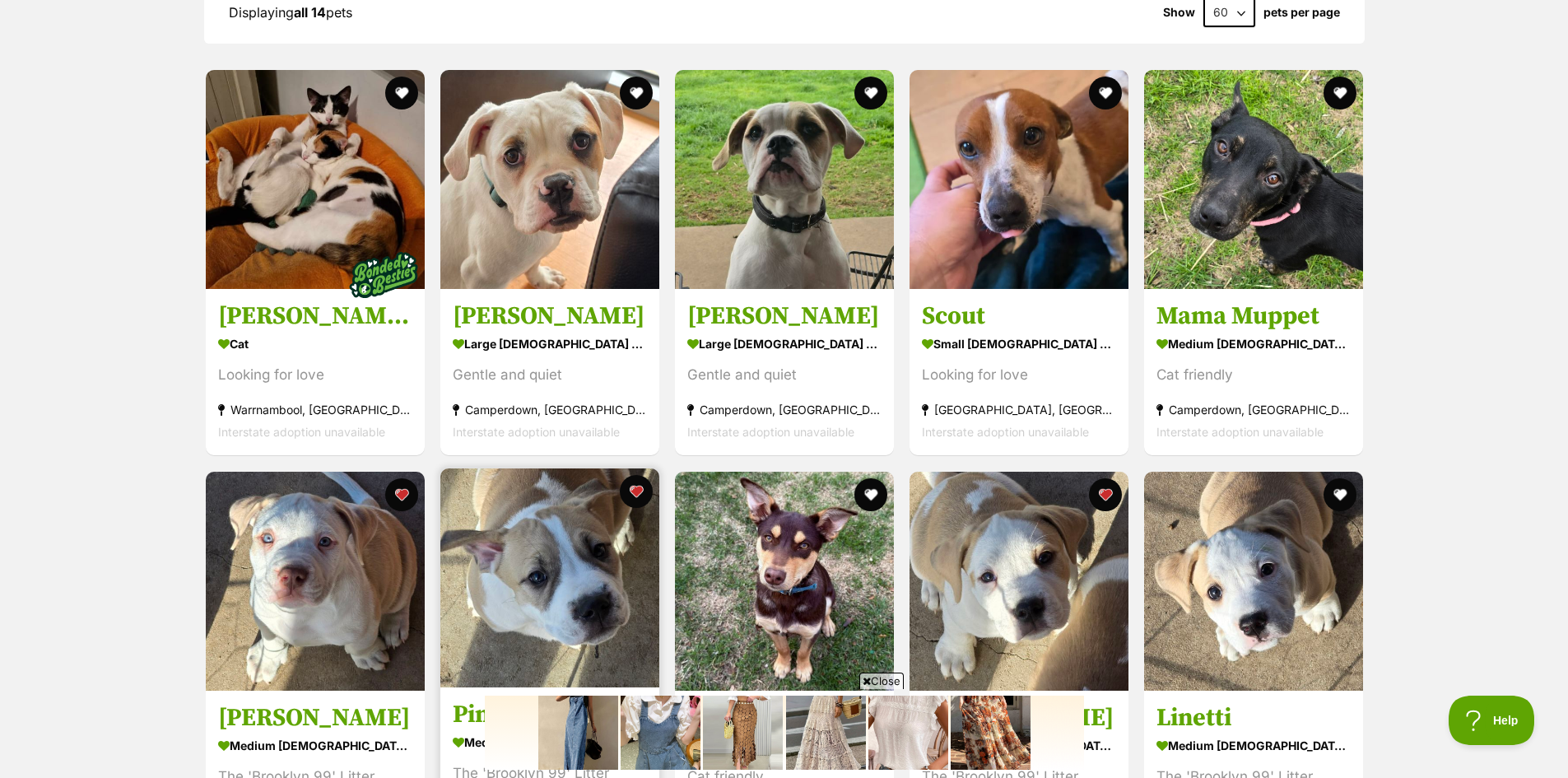
click at [523, 581] on img at bounding box center [549, 578] width 219 height 219
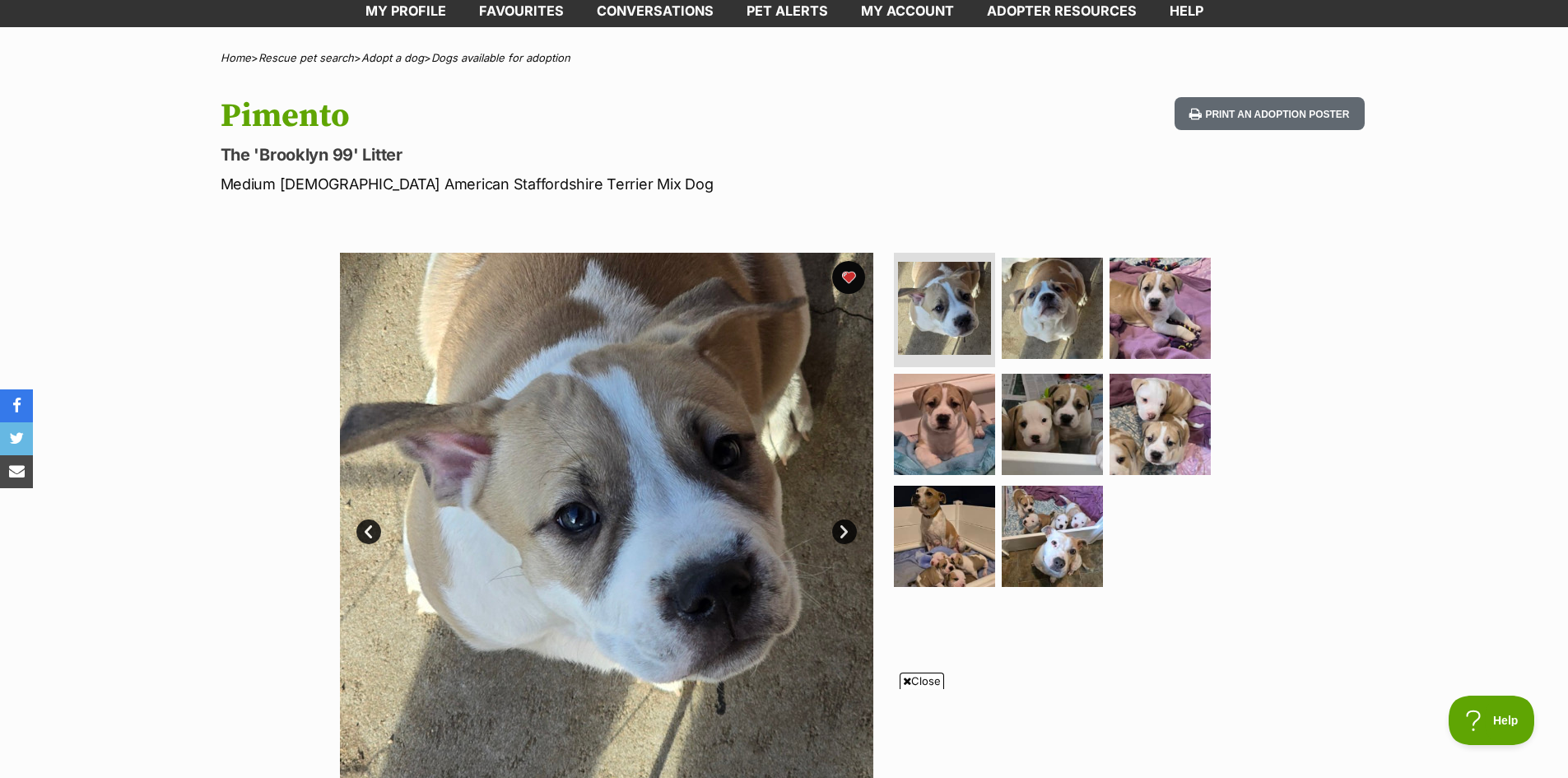
scroll to position [82, 0]
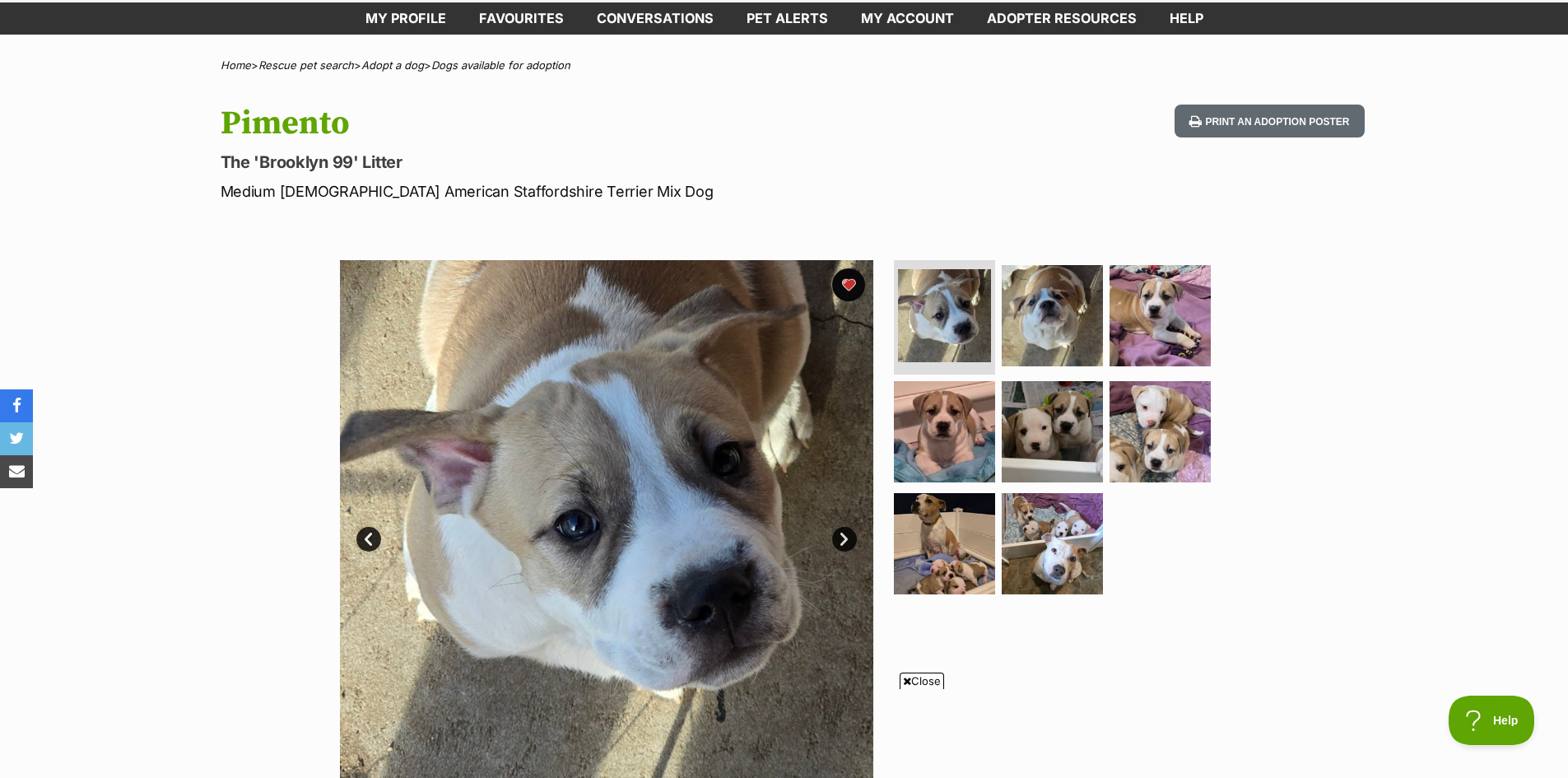
click at [851, 534] on link "Next" at bounding box center [844, 539] width 25 height 25
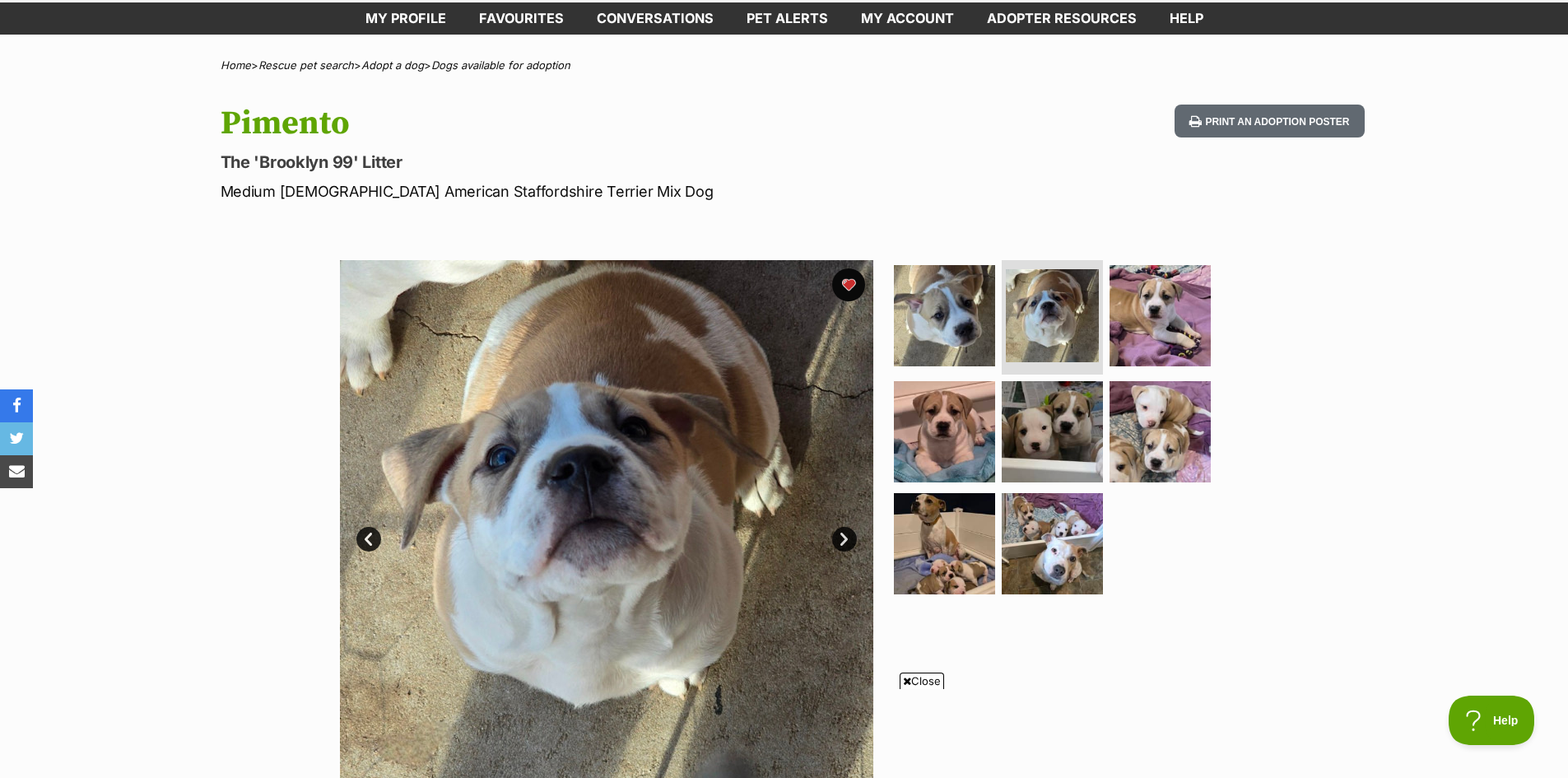
click at [851, 534] on link "Next" at bounding box center [844, 539] width 25 height 25
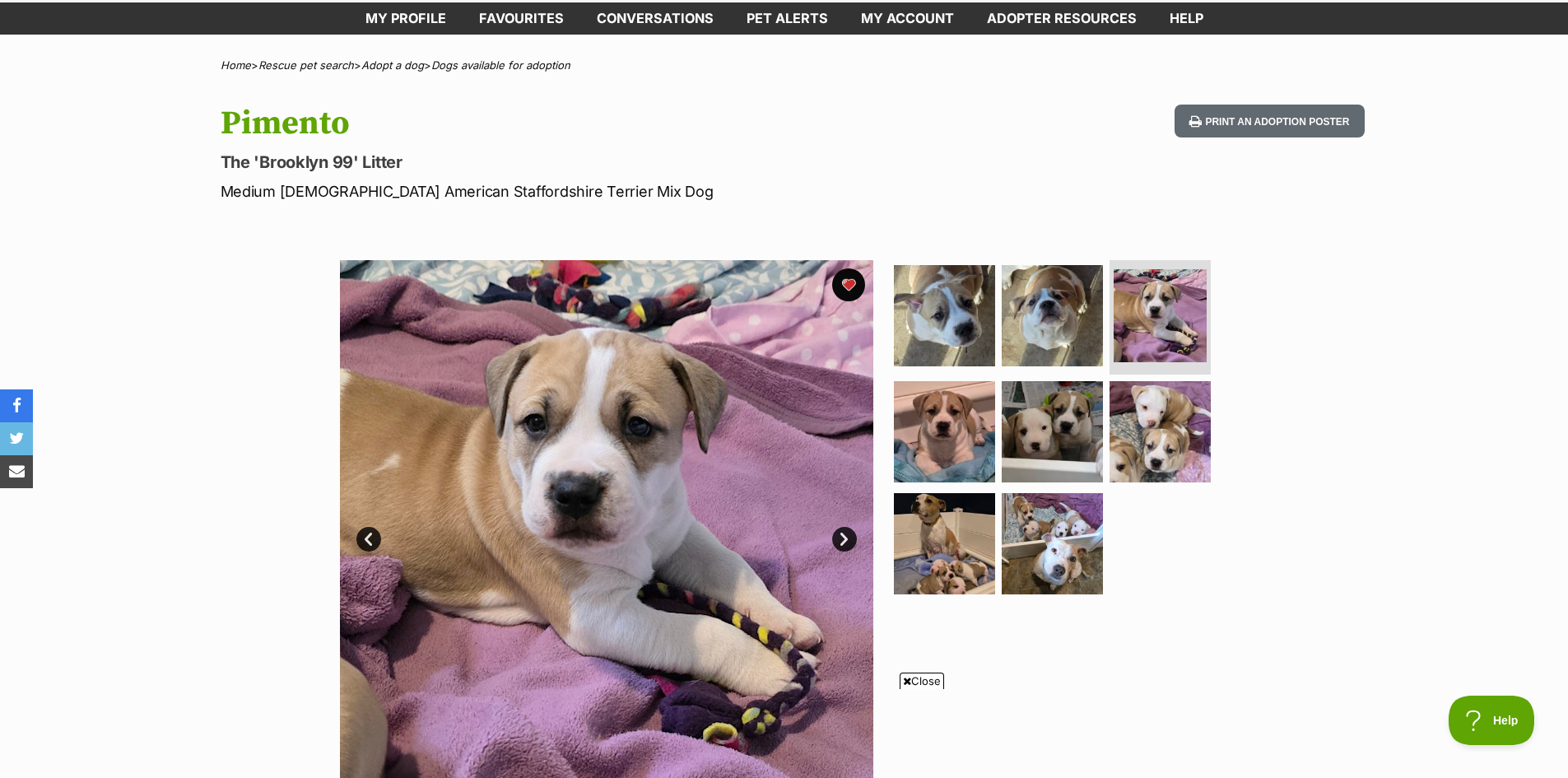
click at [851, 534] on link "Next" at bounding box center [844, 539] width 25 height 25
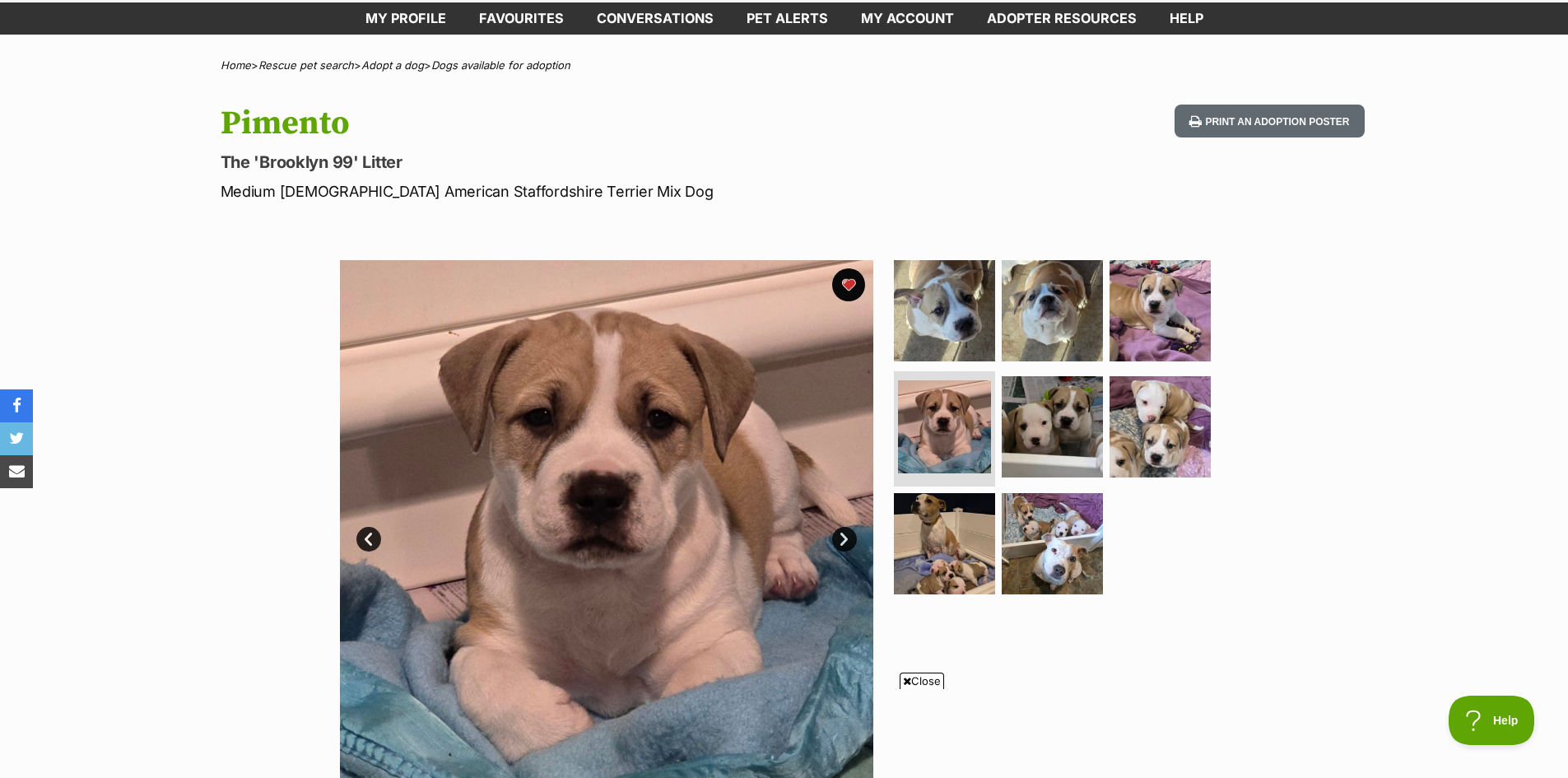
click at [851, 534] on link "Next" at bounding box center [844, 539] width 25 height 25
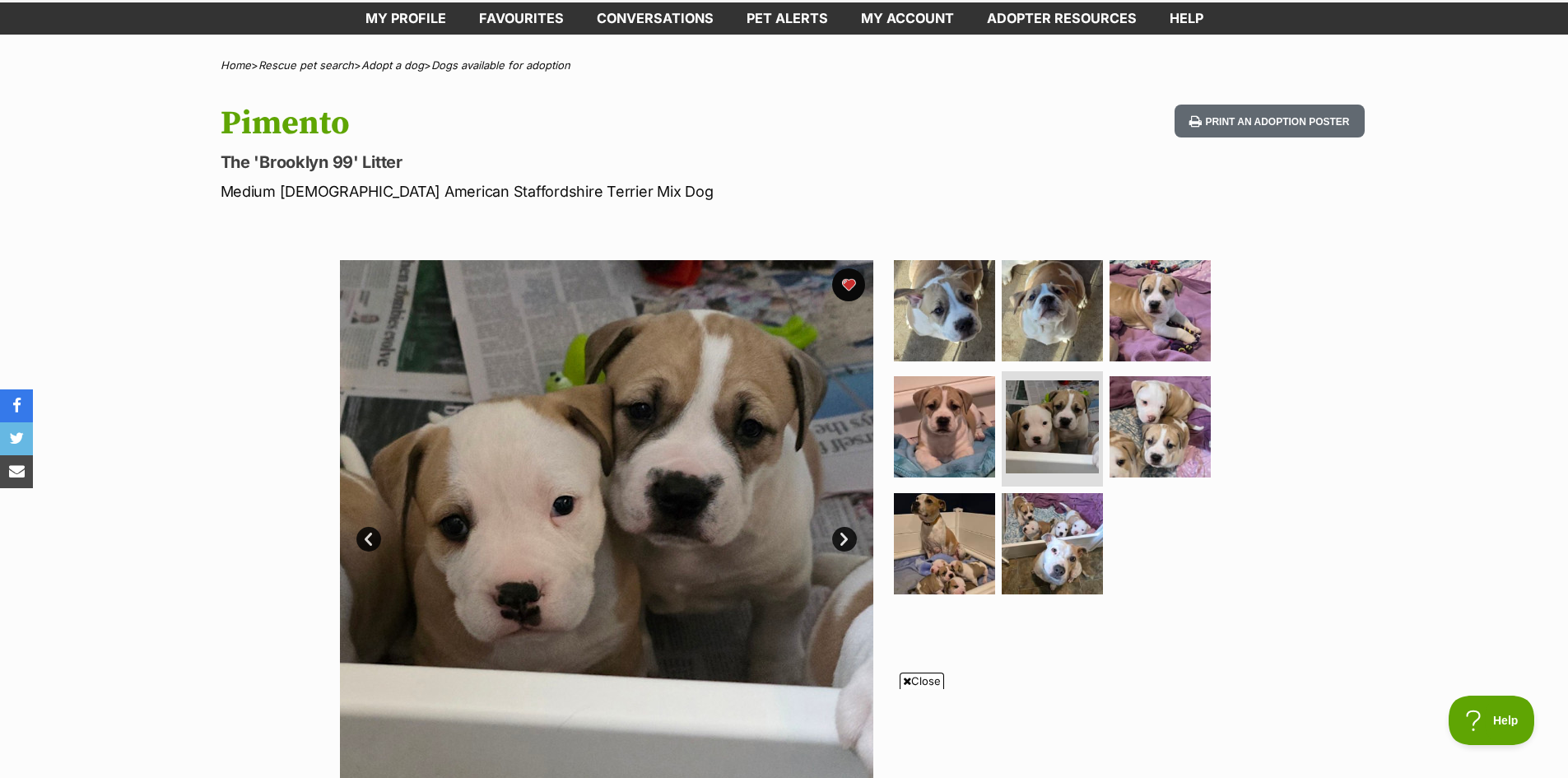
click at [851, 534] on link "Next" at bounding box center [844, 539] width 25 height 25
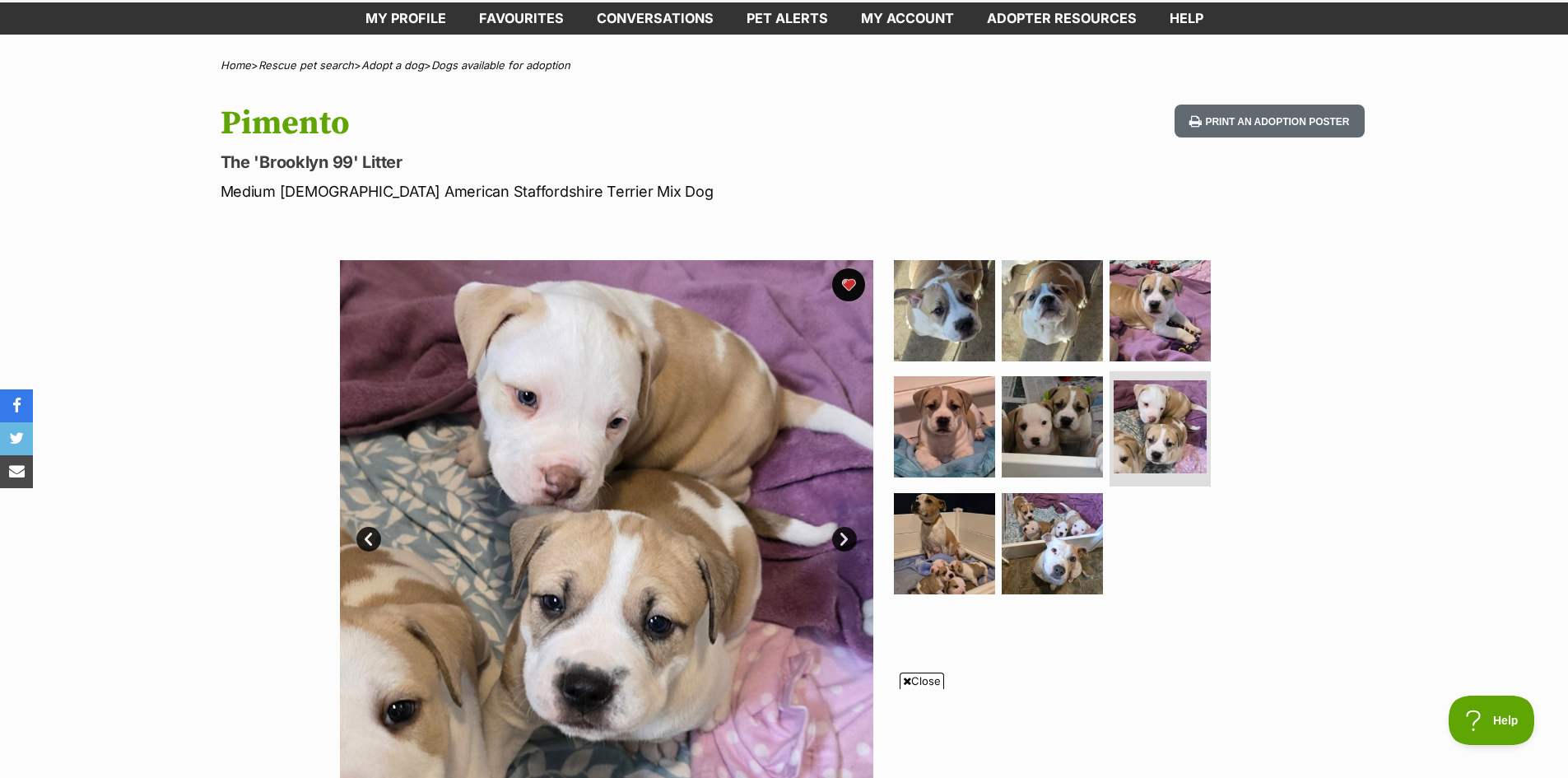
click at [851, 534] on link "Next" at bounding box center [844, 539] width 25 height 25
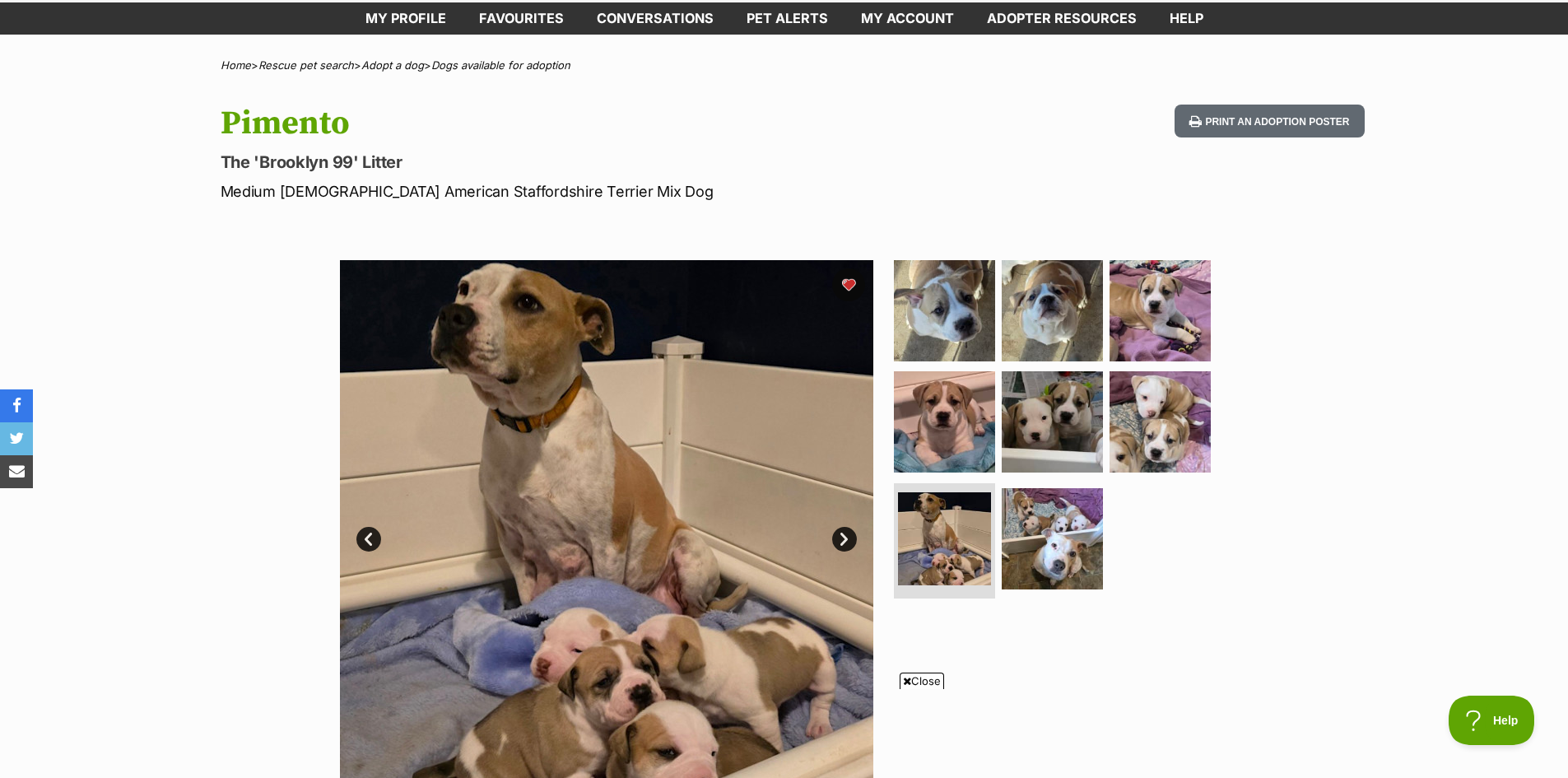
click at [844, 549] on link "Next" at bounding box center [844, 539] width 25 height 25
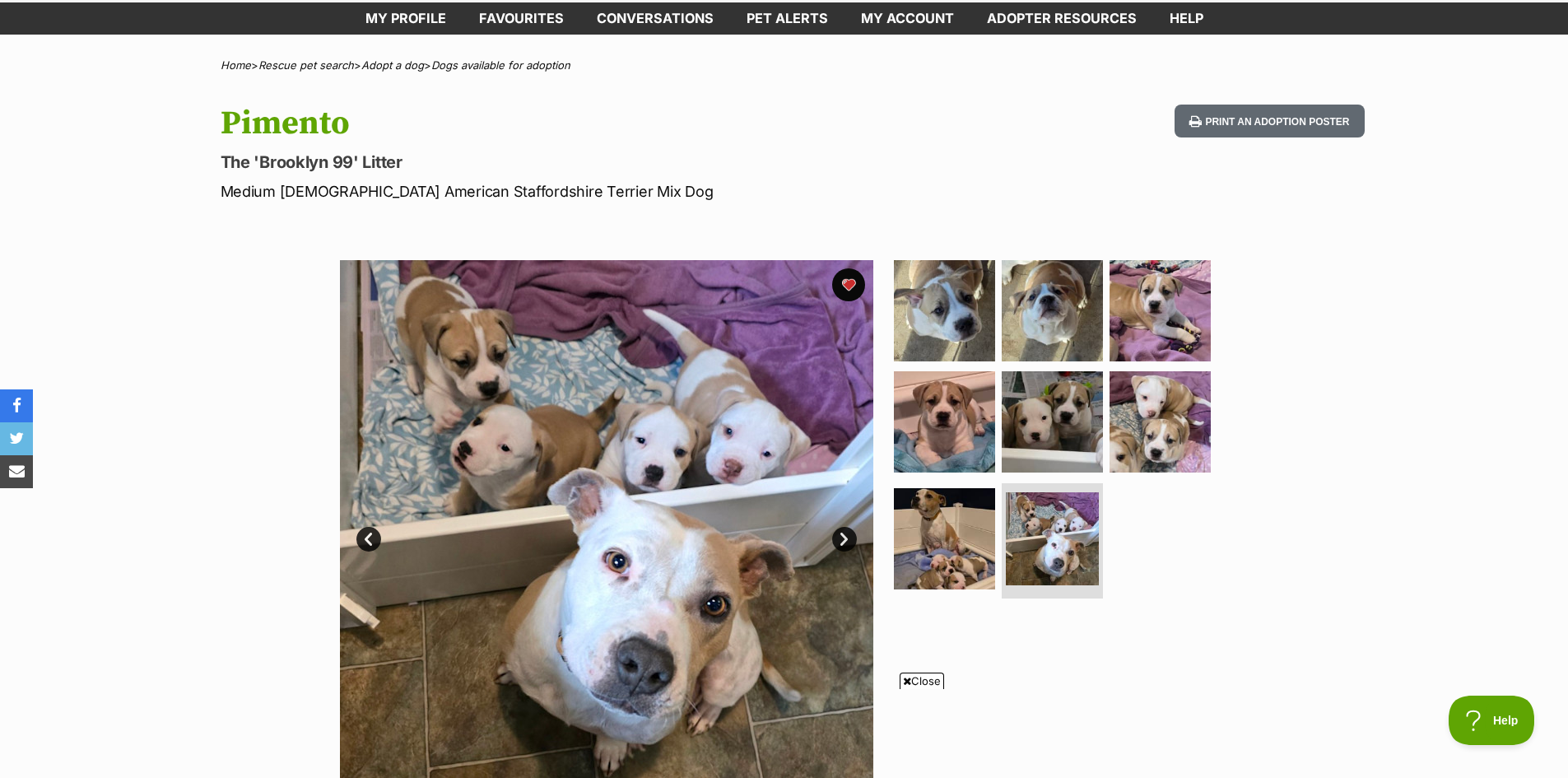
click at [844, 549] on link "Next" at bounding box center [844, 539] width 25 height 25
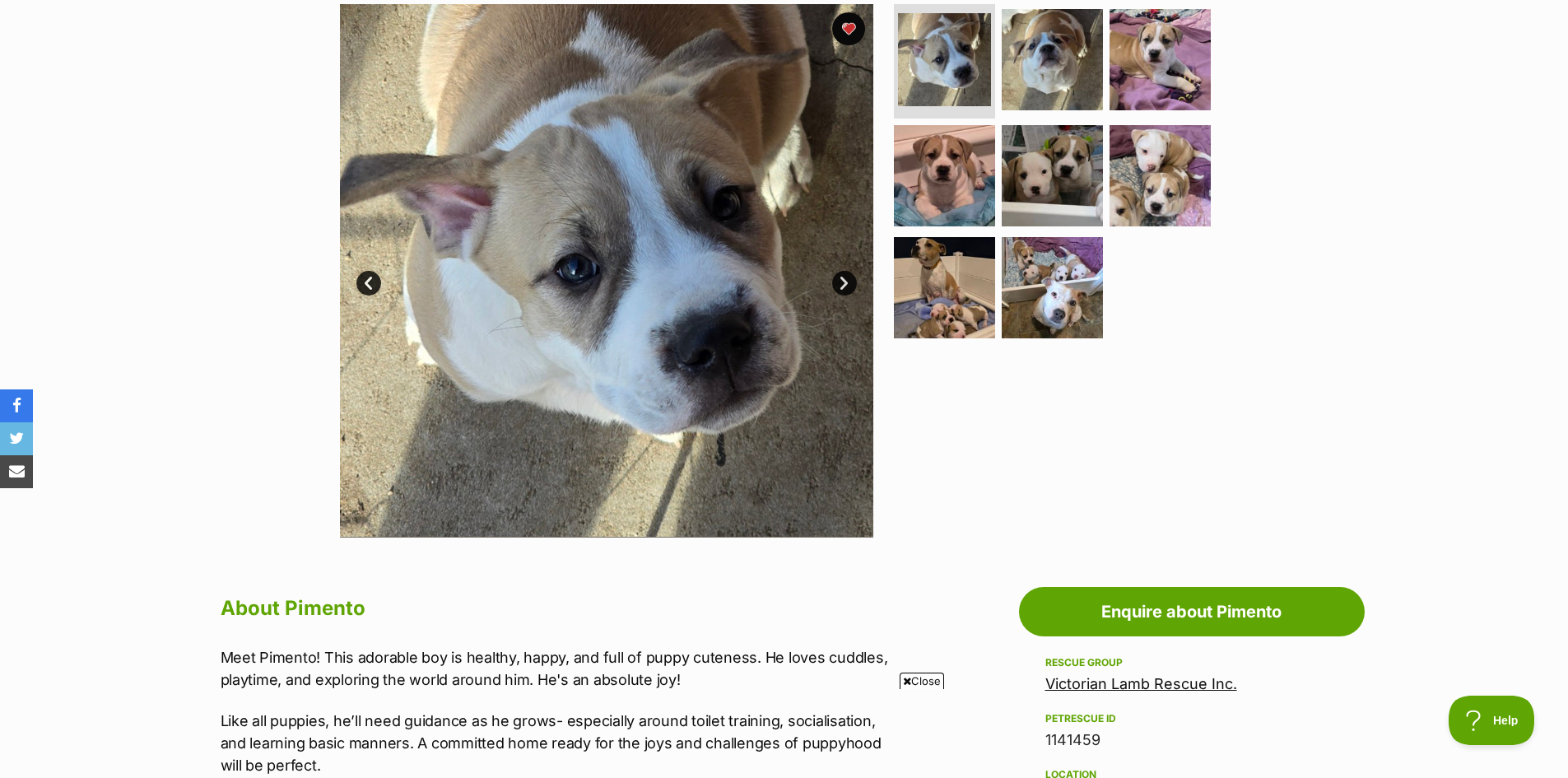
scroll to position [164, 0]
